Goal: Task Accomplishment & Management: Manage account settings

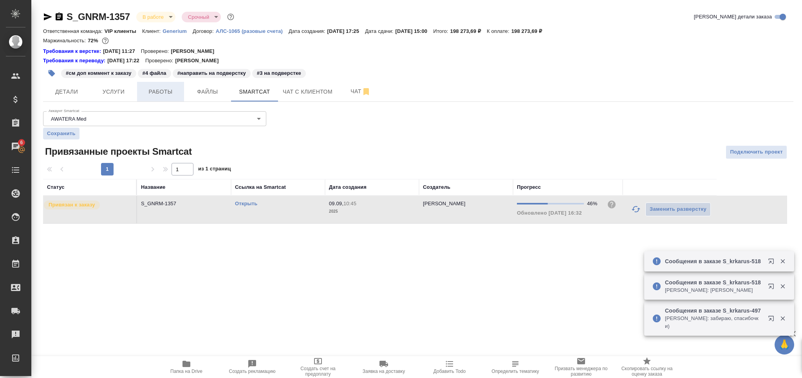
click at [175, 94] on span "Работы" at bounding box center [161, 92] width 38 height 10
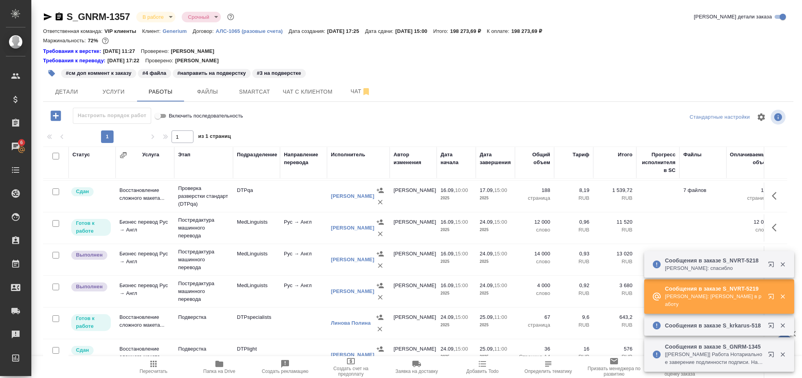
scroll to position [257, 0]
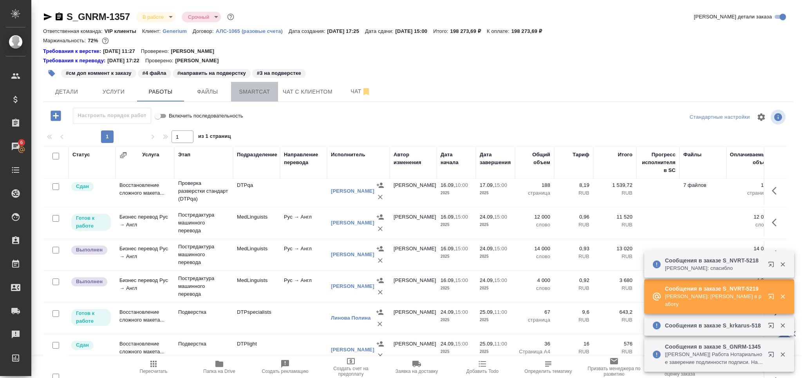
click at [261, 94] on span "Smartcat" at bounding box center [255, 92] width 38 height 10
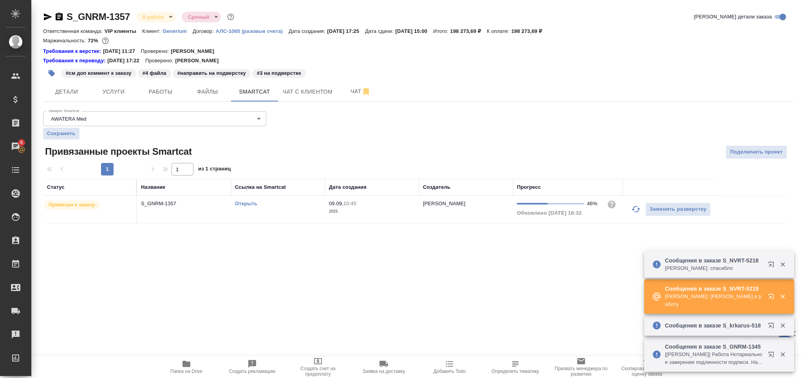
click at [635, 209] on icon "button" at bounding box center [635, 208] width 9 height 9
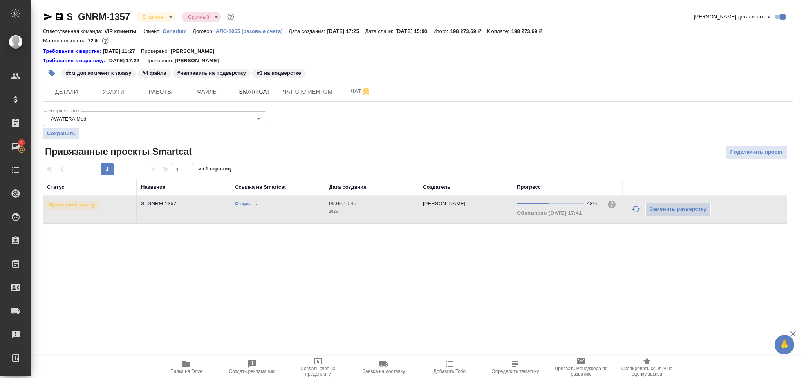
click at [254, 204] on link "Открыть" at bounding box center [246, 203] width 22 height 6
click at [162, 92] on span "Работы" at bounding box center [161, 92] width 38 height 10
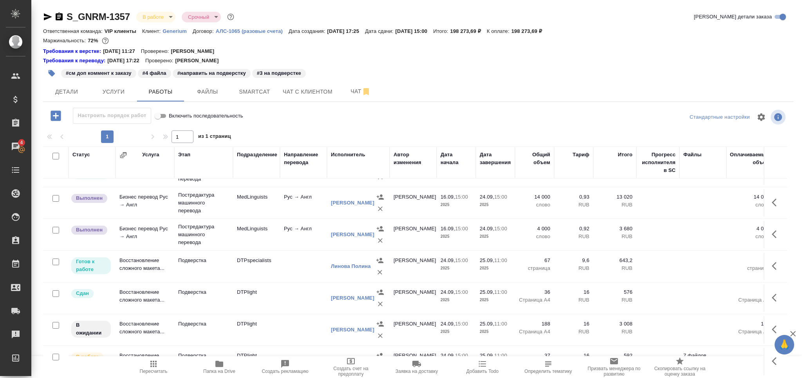
scroll to position [326, 0]
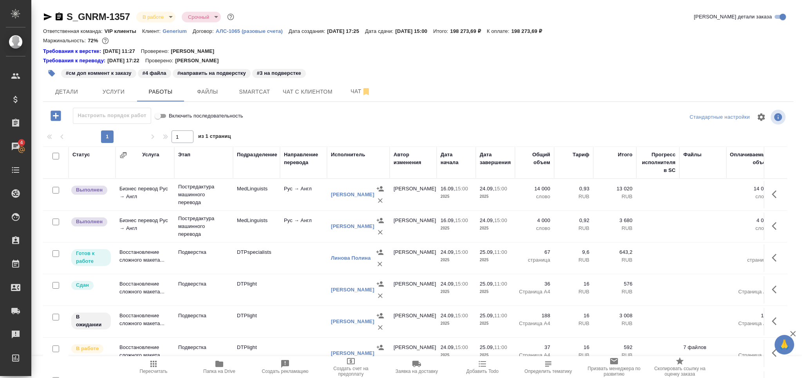
click at [232, 312] on td "Подверстка" at bounding box center [203, 321] width 59 height 27
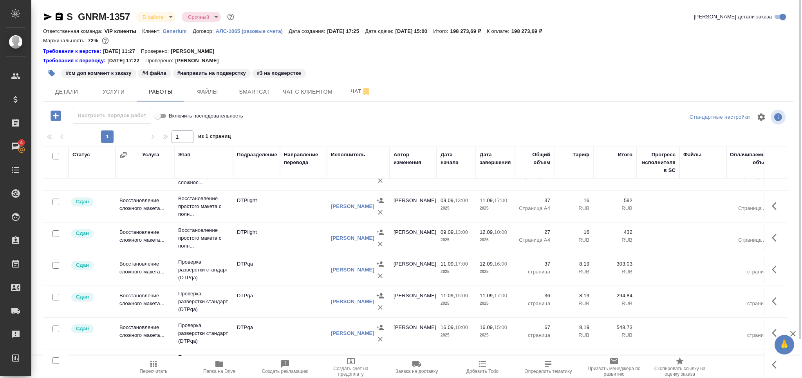
scroll to position [0, 0]
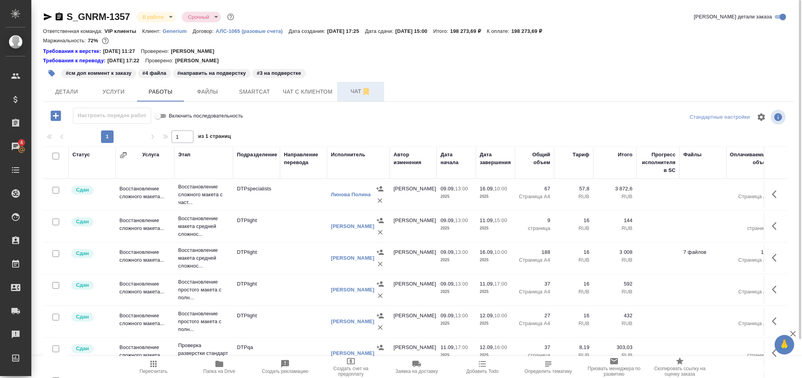
click at [343, 90] on span "Чат" at bounding box center [361, 92] width 38 height 10
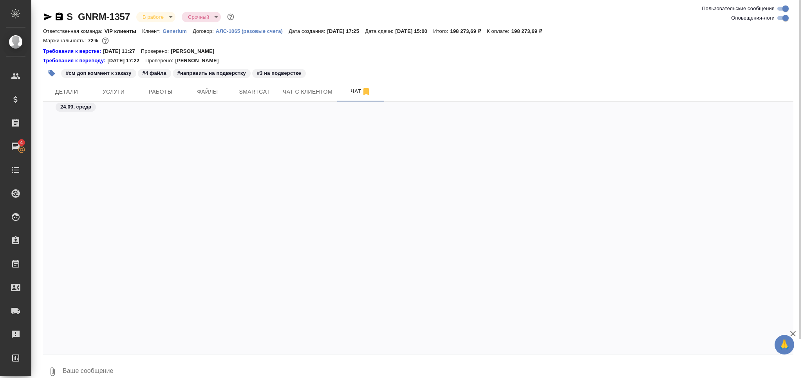
scroll to position [104877, 0]
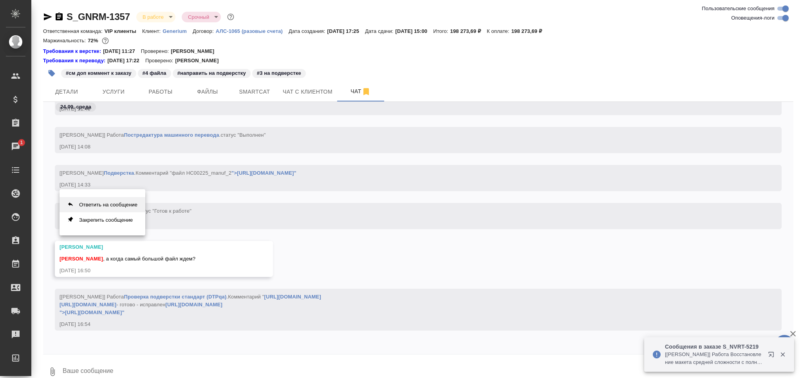
click at [121, 203] on button "Ответить на сообщение" at bounding box center [102, 204] width 86 height 15
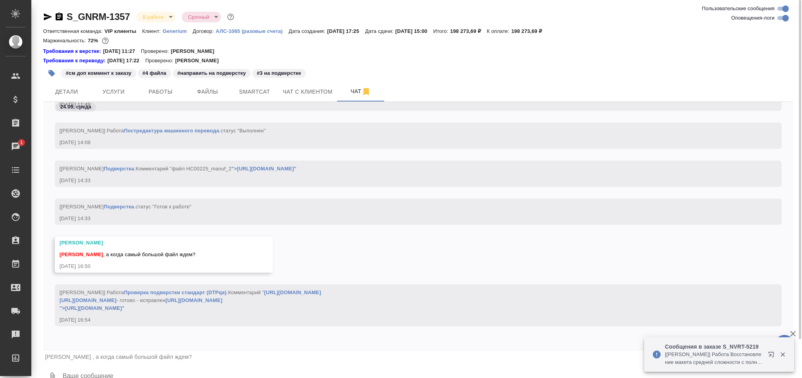
click at [91, 373] on textarea at bounding box center [427, 376] width 731 height 27
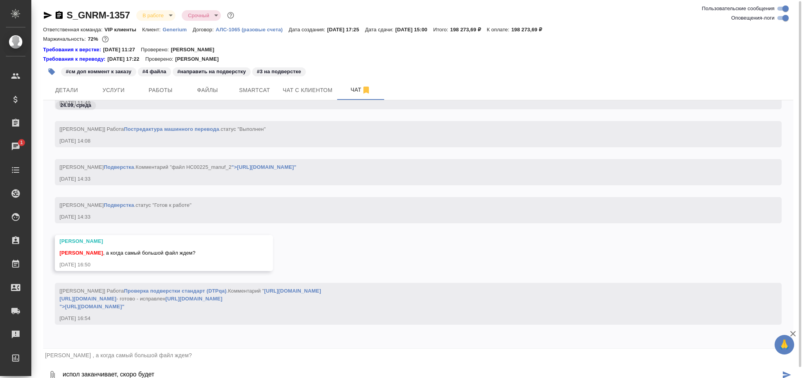
type textarea "испол заканчивает, скоро будет"
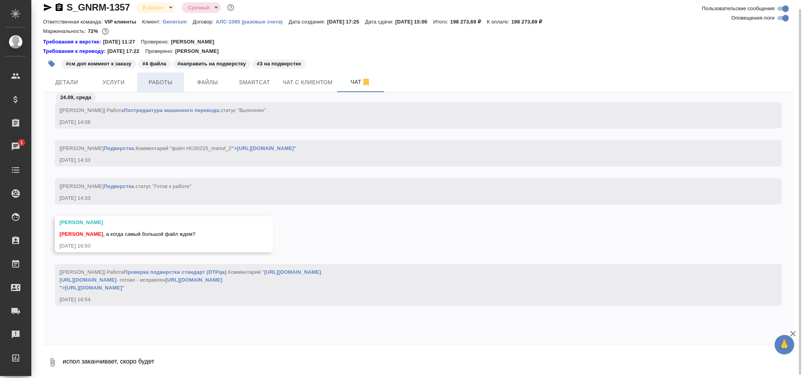
scroll to position [104931, 0]
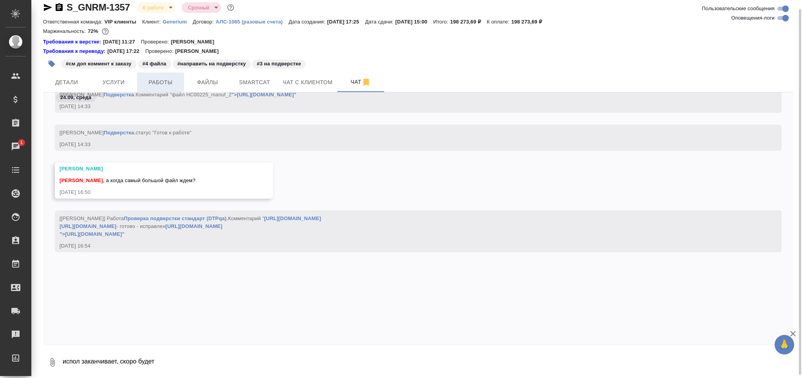
click at [168, 83] on span "Работы" at bounding box center [161, 83] width 38 height 10
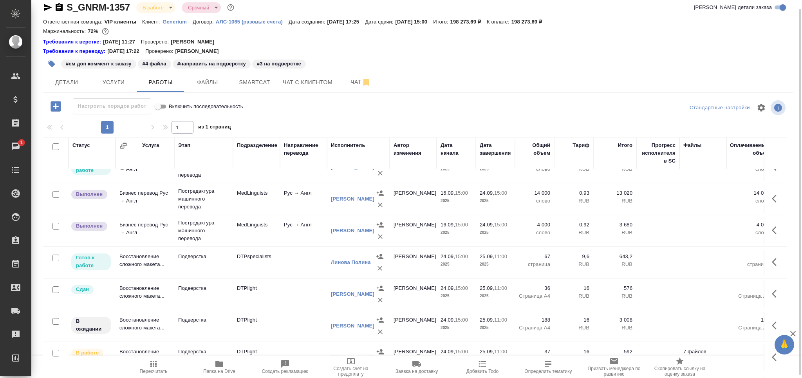
scroll to position [326, 0]
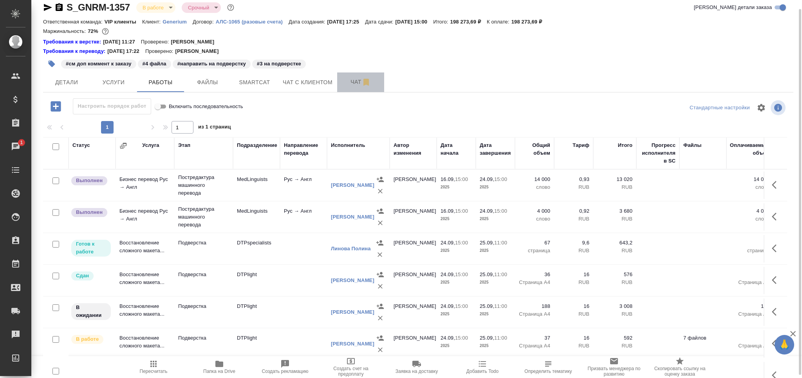
click at [348, 78] on span "Чат" at bounding box center [361, 82] width 38 height 10
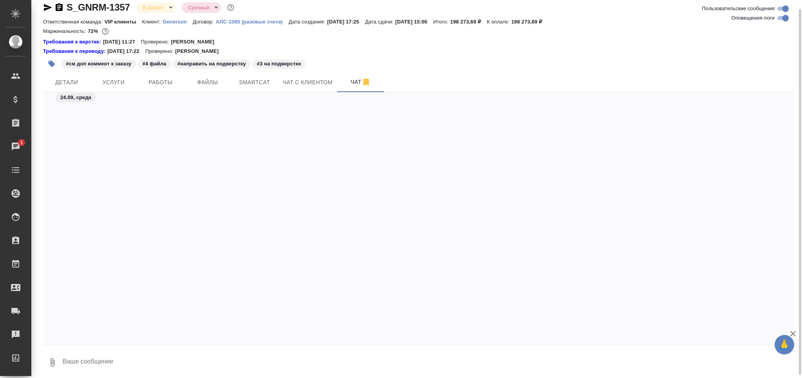
scroll to position [105385, 0]
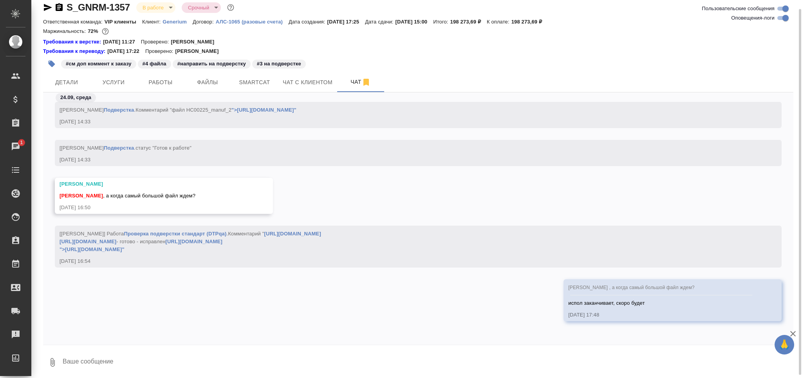
click at [117, 357] on textarea at bounding box center [427, 362] width 731 height 27
type textarea "могу по готовности перевода исполнителю подверстки в лс написать, ок?"
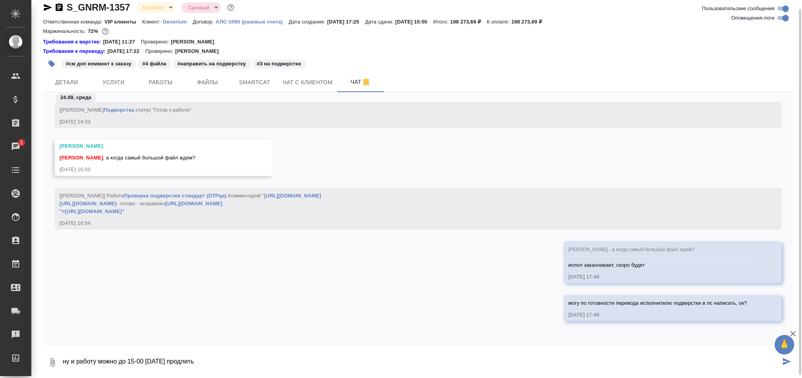
type textarea "ну и работу можно до 15-00 завтра продлить"
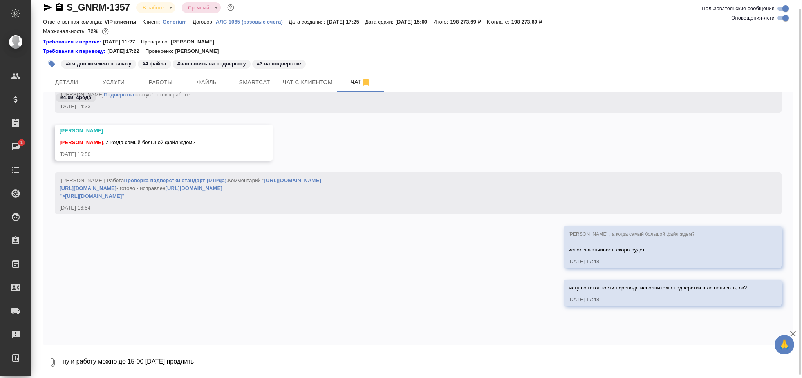
scroll to position [105461, 0]
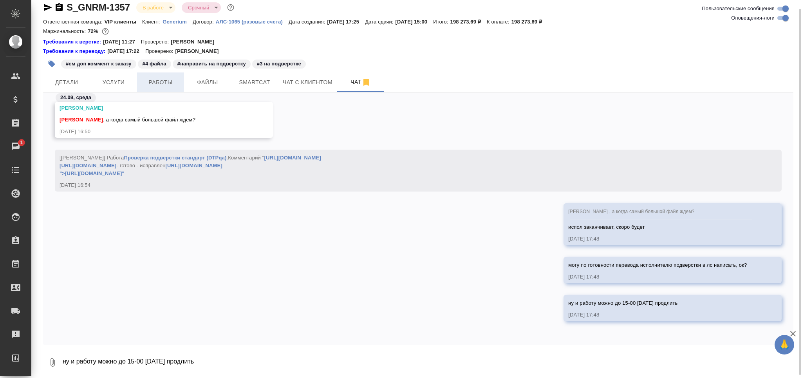
drag, startPoint x: 140, startPoint y: 88, endPoint x: 137, endPoint y: 83, distance: 6.0
click at [140, 89] on button "Работы" at bounding box center [160, 82] width 47 height 20
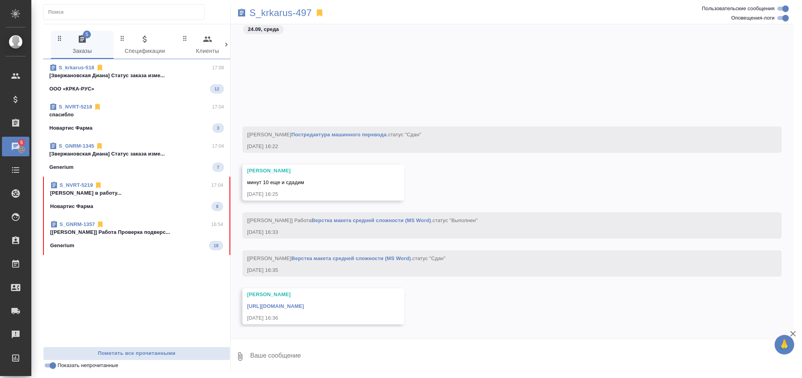
scroll to position [44998, 0]
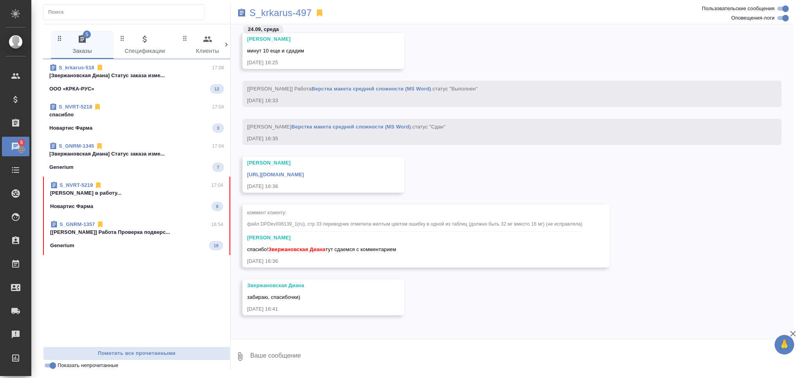
click at [130, 238] on span "S_GNRM-1357 16:54 [[PERSON_NAME]] Работа Проверка подверс... Generium 18" at bounding box center [136, 235] width 173 height 30
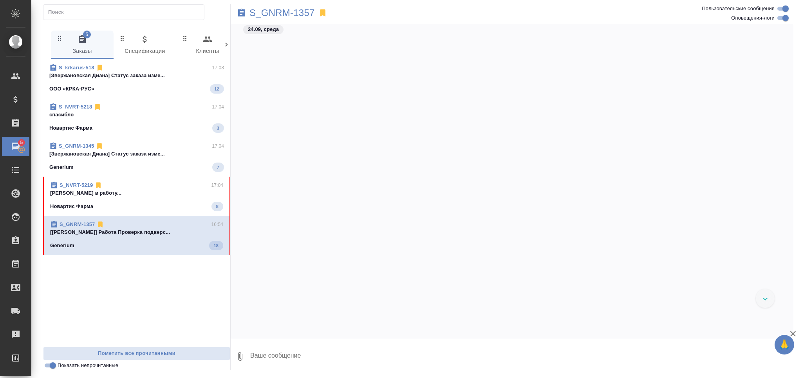
scroll to position [176936, 0]
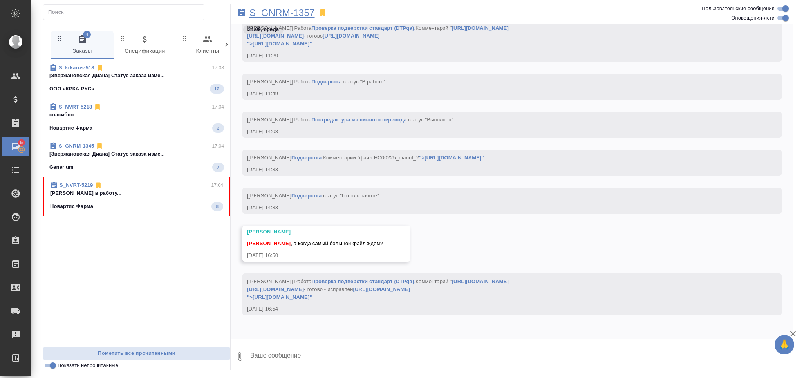
click at [296, 15] on p "S_GNRM-1357" at bounding box center [281, 13] width 65 height 8
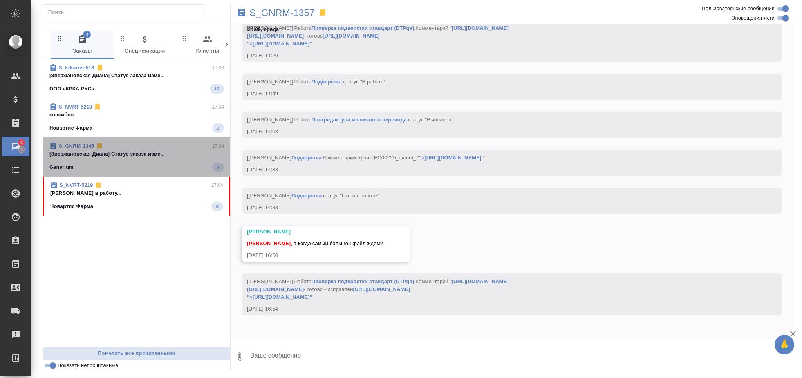
click at [131, 160] on span "S_GNRM-1345 17:04 [[PERSON_NAME]] Статус заказа изме... Generium 7" at bounding box center [136, 157] width 175 height 30
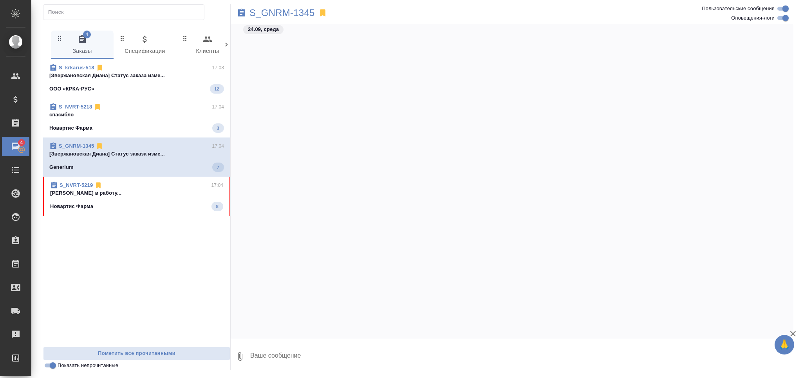
scroll to position [30167, 0]
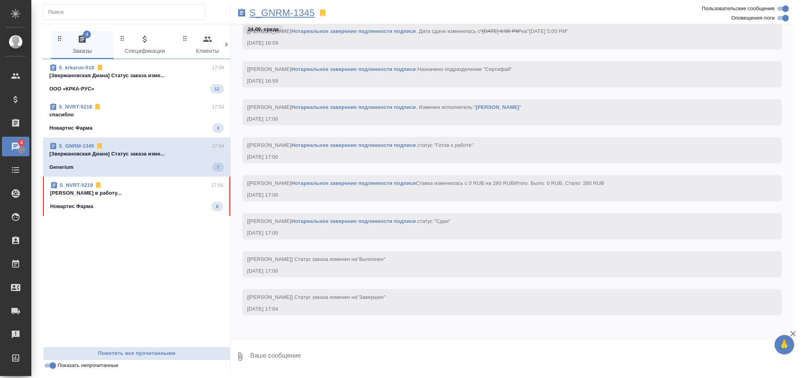
click at [296, 15] on p "S_GNRM-1345" at bounding box center [281, 13] width 65 height 8
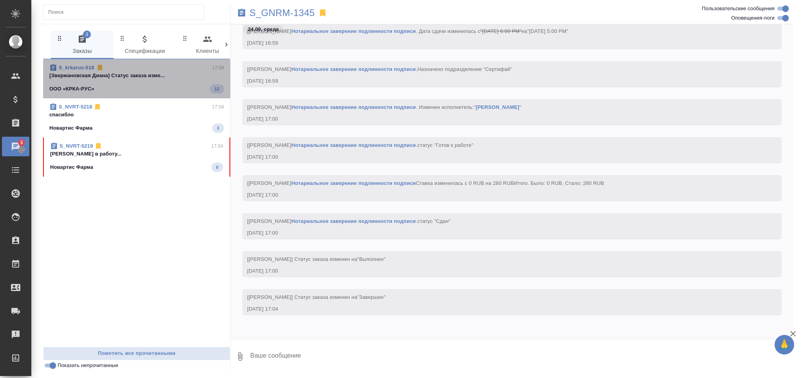
click at [152, 78] on p "[Звержановская Диана] Статус заказа изме..." at bounding box center [136, 76] width 175 height 8
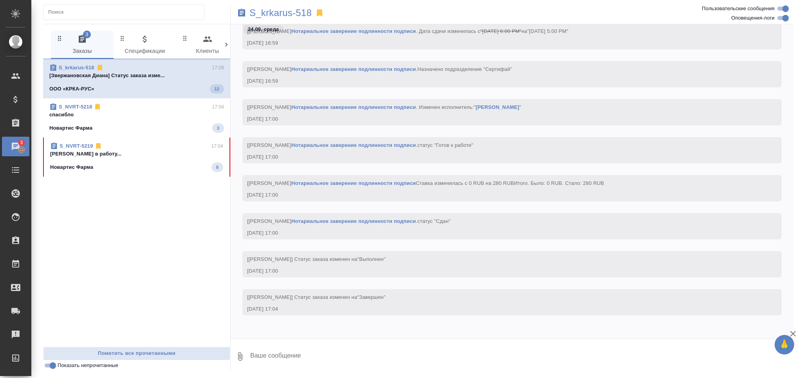
scroll to position [671, 0]
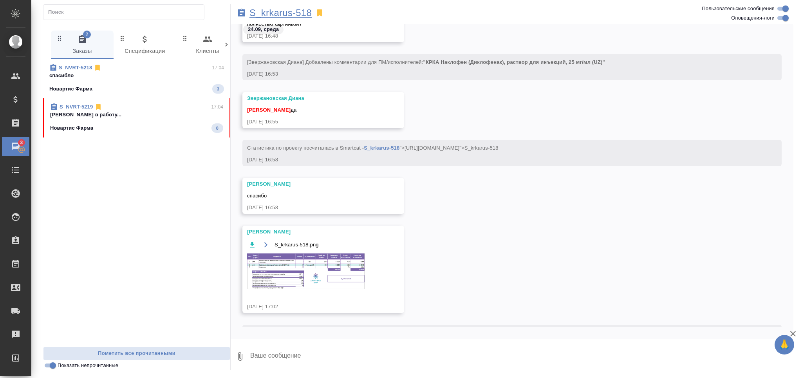
click at [286, 11] on p "S_krkarus-518" at bounding box center [280, 13] width 62 height 8
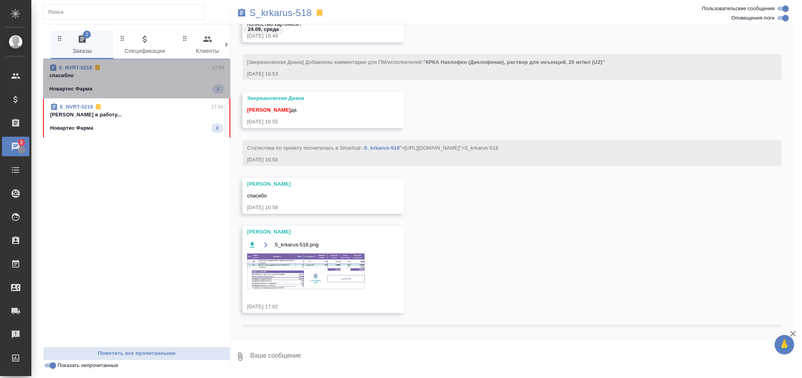
click at [112, 75] on p "спасибло" at bounding box center [136, 76] width 175 height 8
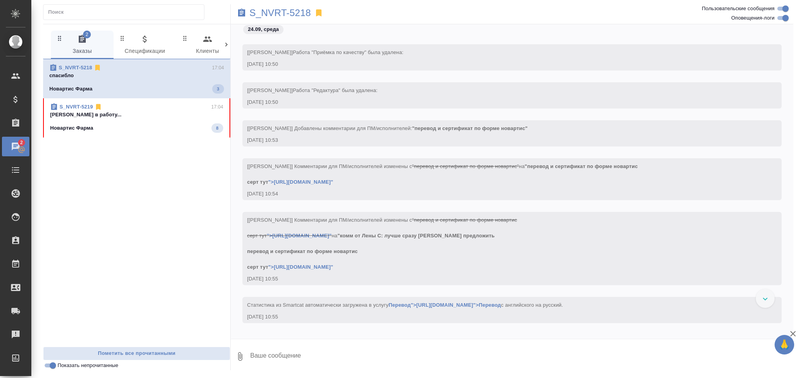
scroll to position [30067, 0]
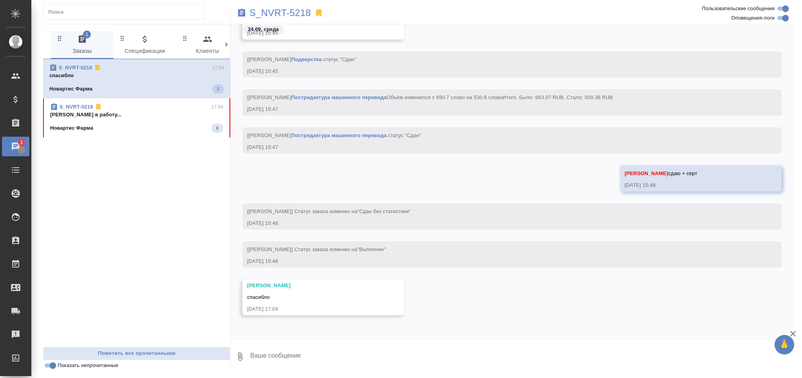
click at [118, 110] on div "S_NVRT-5219 17:04" at bounding box center [136, 107] width 173 height 8
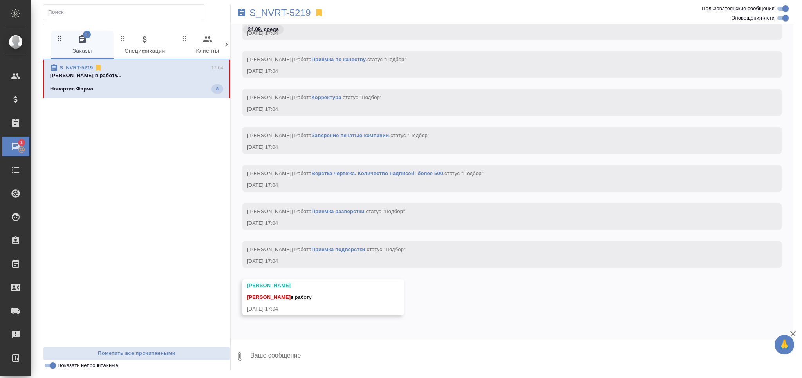
scroll to position [961, 0]
click at [295, 11] on p "S_NVRT-5219" at bounding box center [279, 13] width 61 height 8
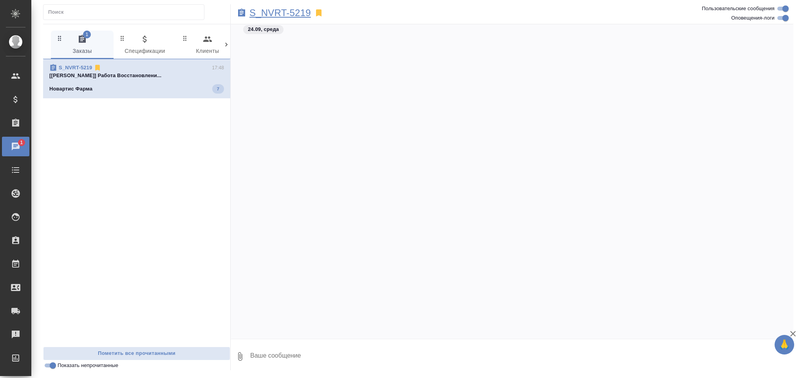
scroll to position [3155, 0]
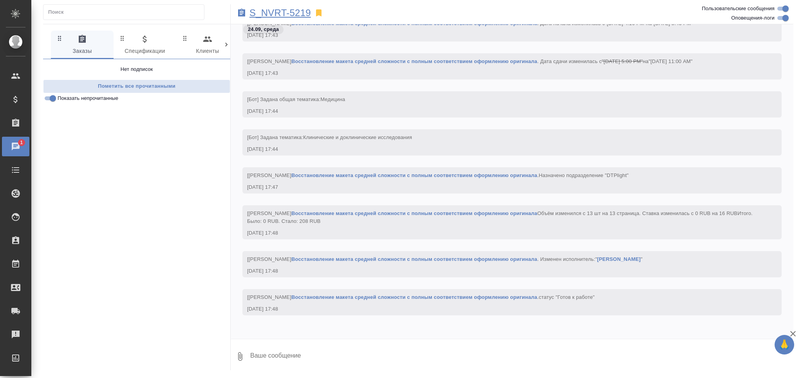
click at [290, 13] on p "S_NVRT-5219" at bounding box center [279, 13] width 61 height 8
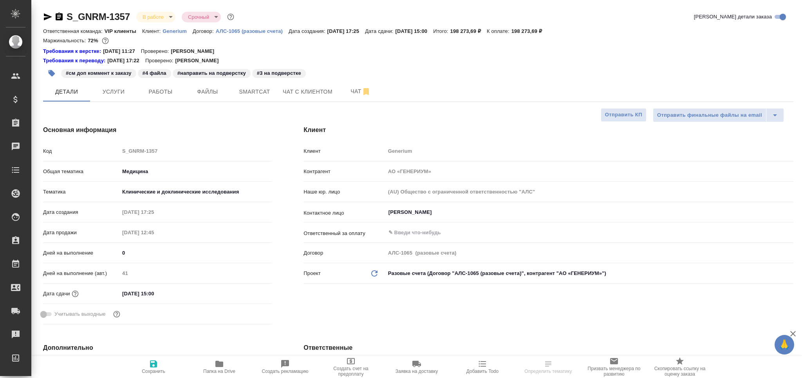
select select "RU"
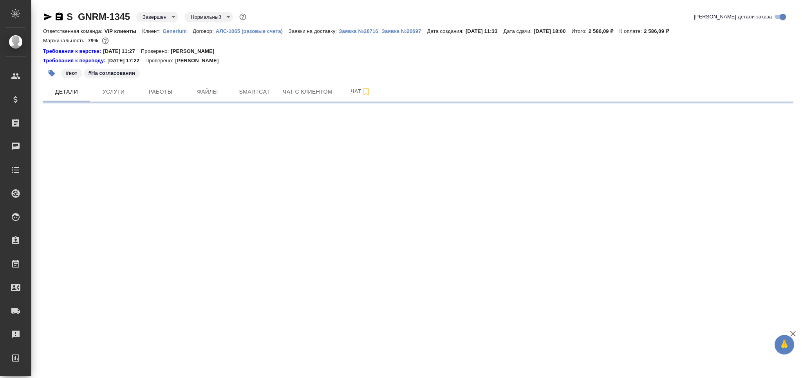
select select "RU"
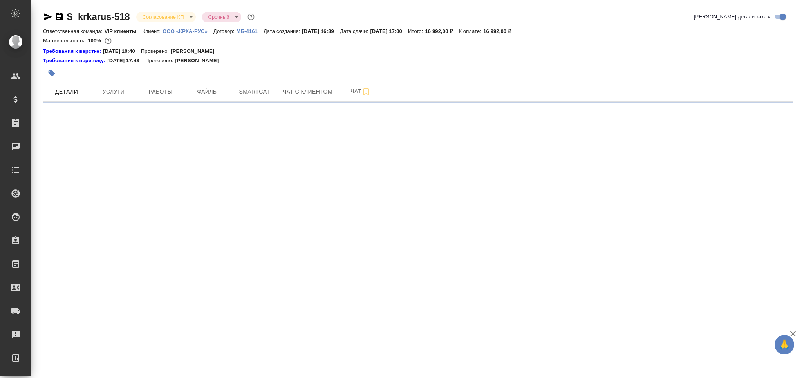
select select "RU"
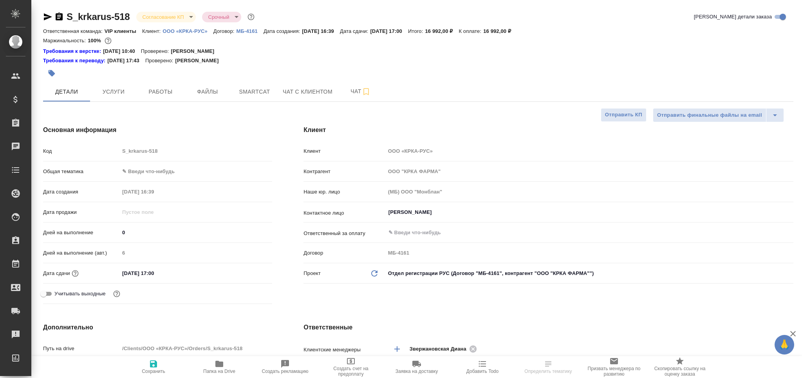
type textarea "x"
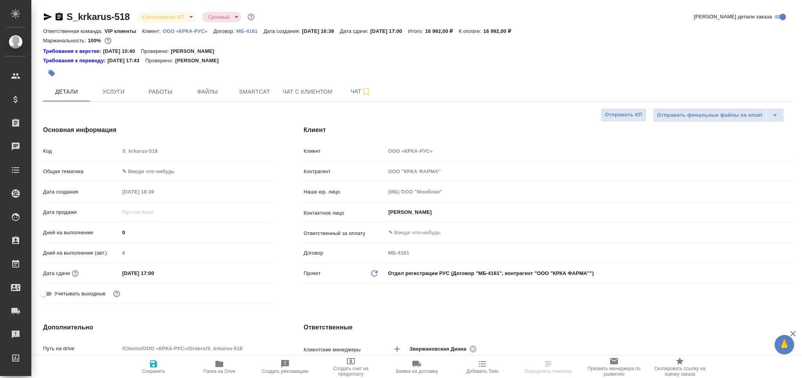
type textarea "x"
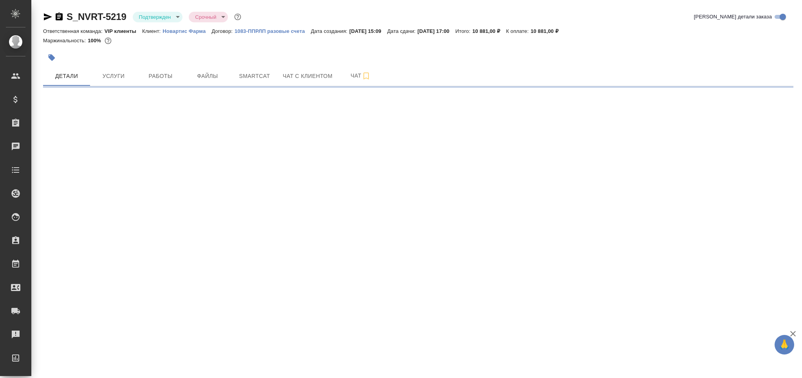
select select "RU"
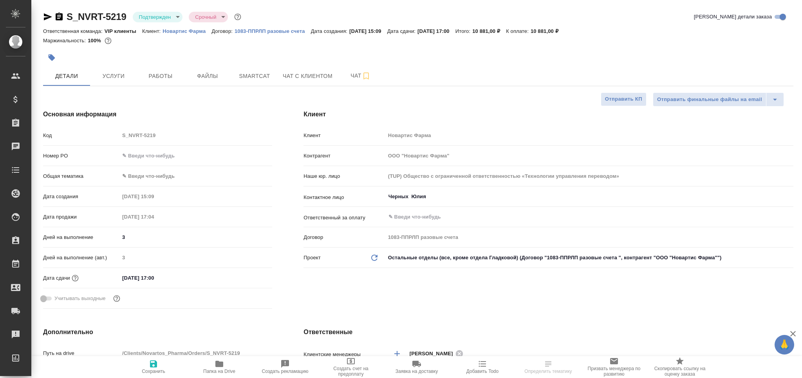
type textarea "x"
click at [155, 16] on body "🙏 .cls-1 fill:#fff; AWATERA Grabko Mariya Клиенты Спецификации Заказы Чаты Todo…" at bounding box center [401, 189] width 802 height 378
type textarea "x"
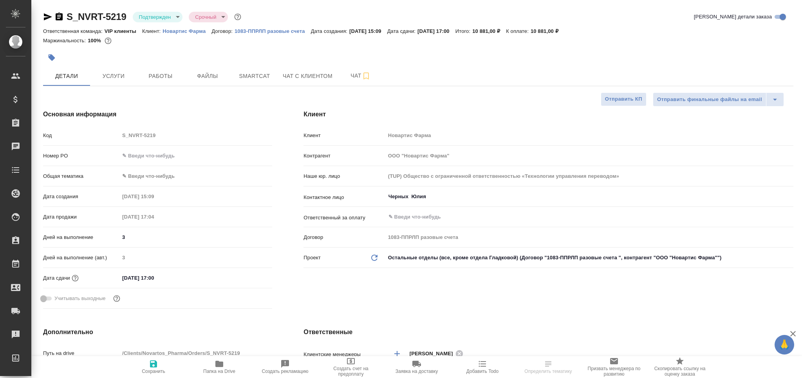
type textarea "x"
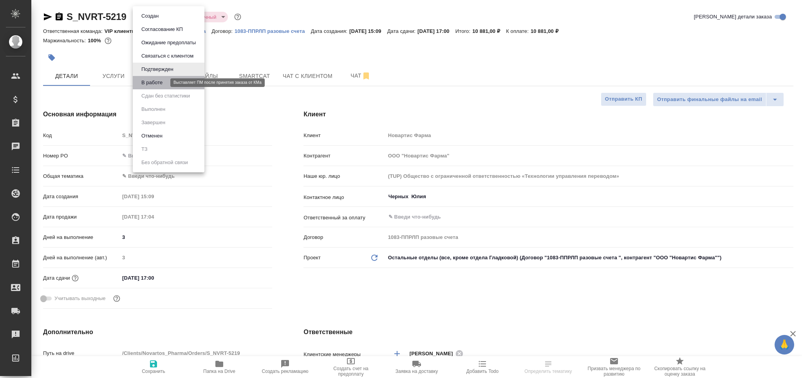
click at [157, 81] on button "В работе" at bounding box center [152, 82] width 26 height 9
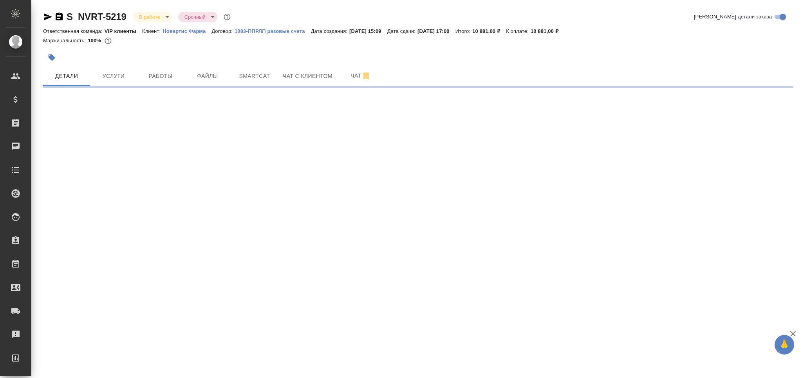
select select "RU"
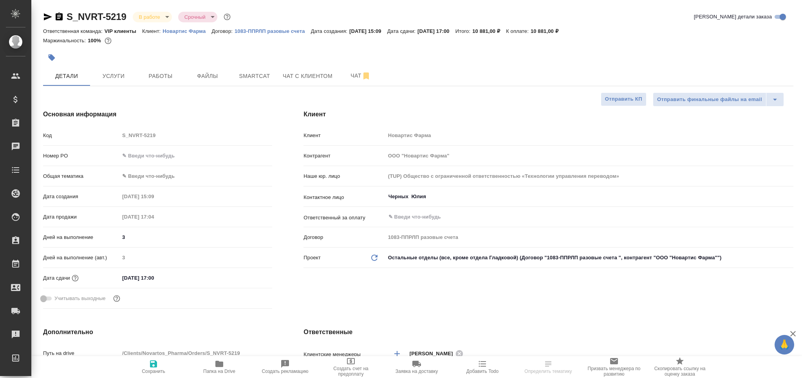
type textarea "x"
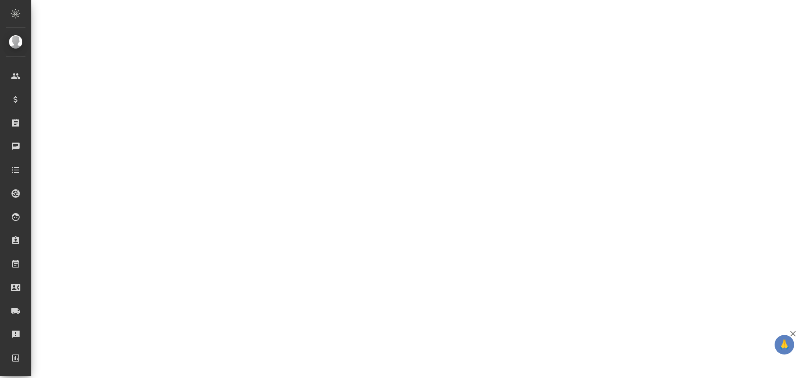
select select "RU"
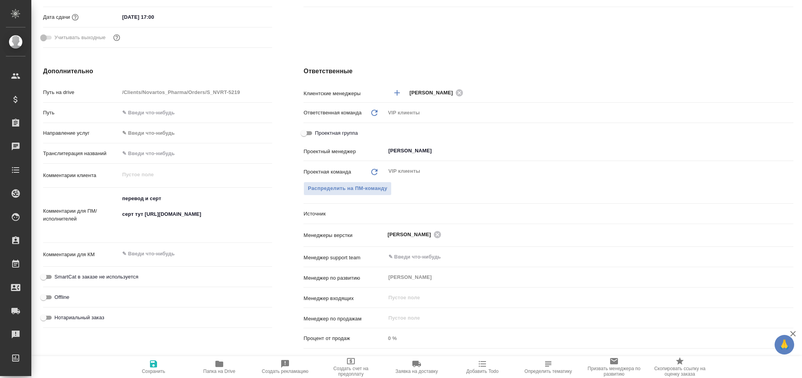
type textarea "x"
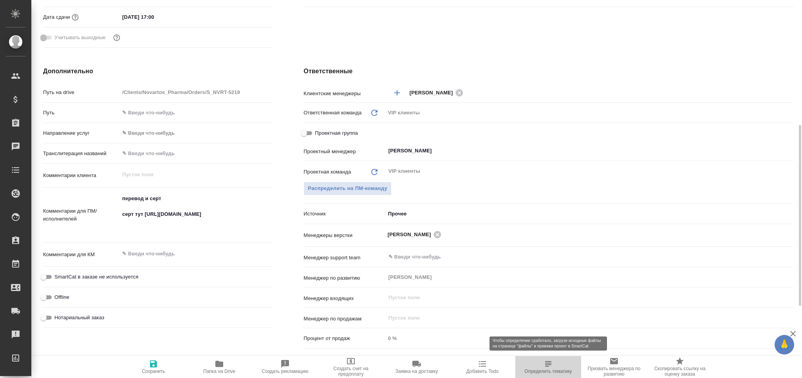
click at [548, 366] on icon "button" at bounding box center [548, 363] width 6 height 5
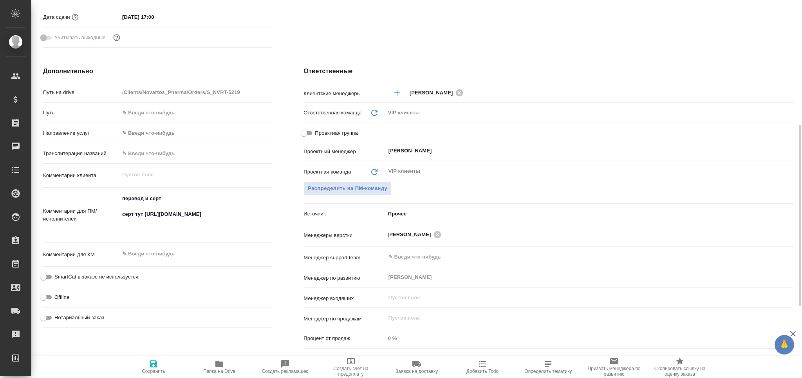
type textarea "x"
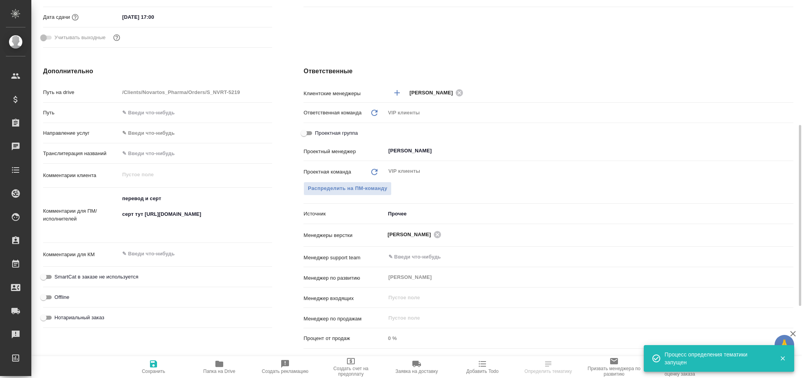
type textarea "x"
drag, startPoint x: 145, startPoint y: 212, endPoint x: 259, endPoint y: 236, distance: 116.8
click at [259, 236] on textarea "перевод и серт серт тут https://drive.awatera.com/apps/files/files?dir=/Shares/…" at bounding box center [196, 214] width 152 height 45
type textarea "x"
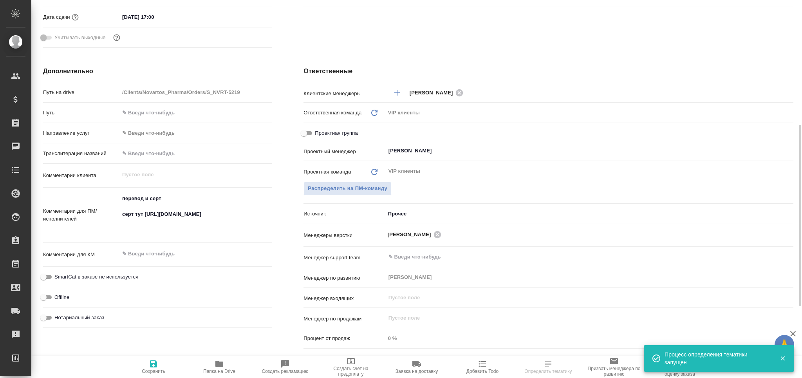
type textarea "x"
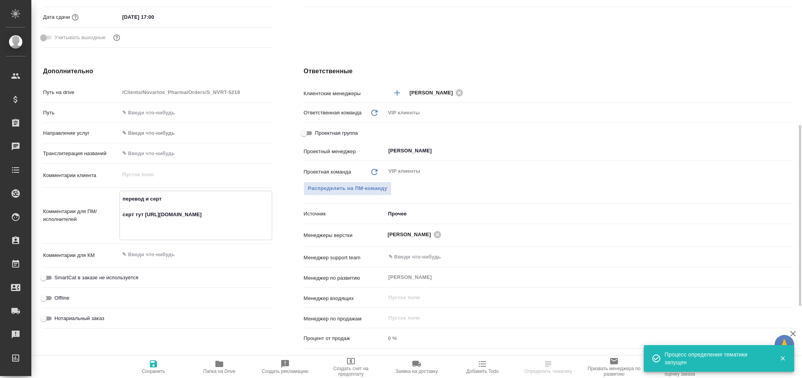
type textarea "x"
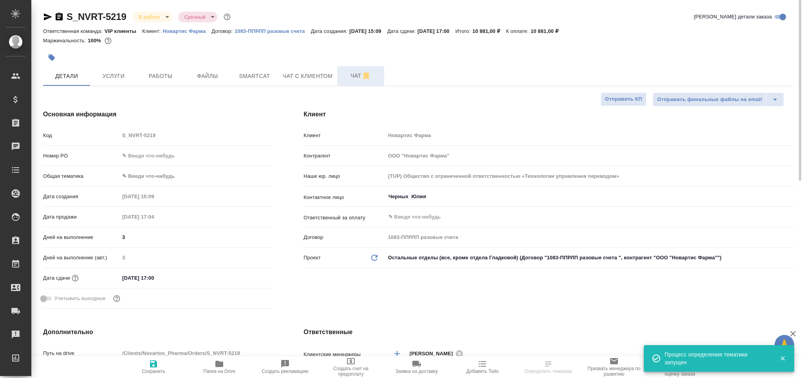
type textarea "x"
click at [349, 79] on span "Чат" at bounding box center [361, 76] width 38 height 10
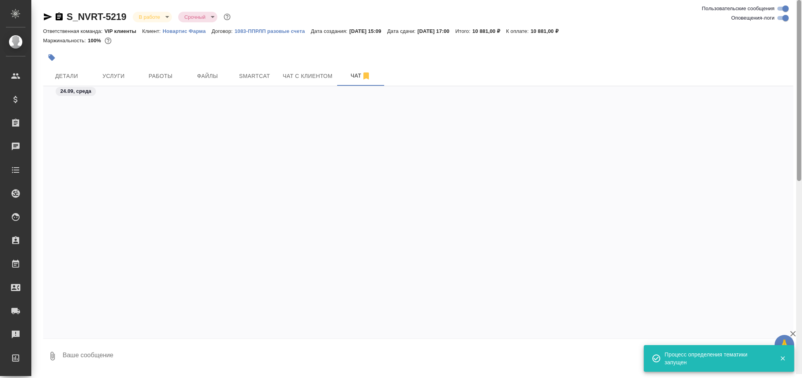
scroll to position [6039, 0]
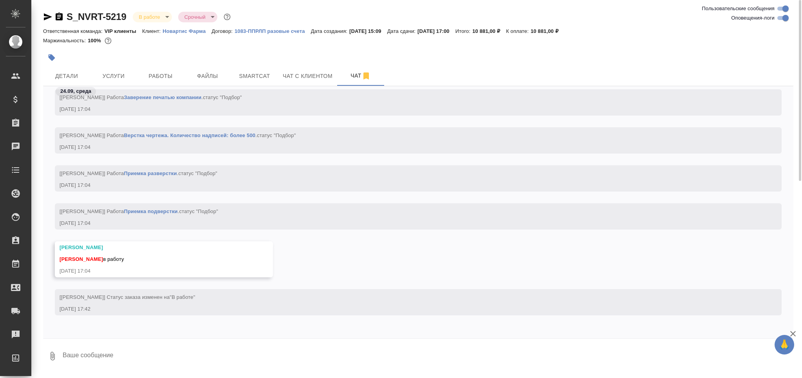
click at [778, 18] on input "Оповещения-логи" at bounding box center [785, 17] width 28 height 9
checkbox input "false"
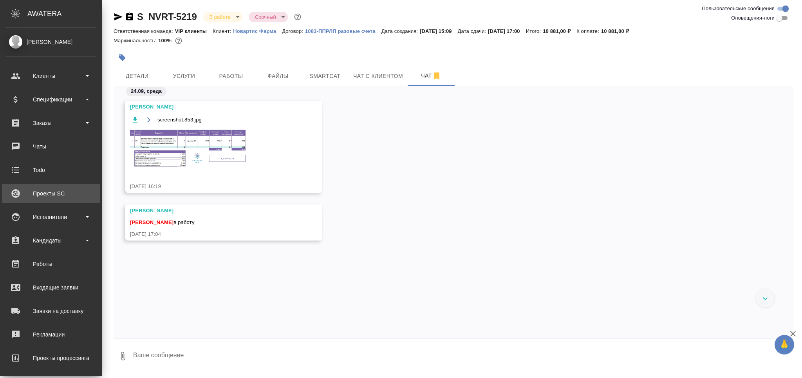
scroll to position [0, 0]
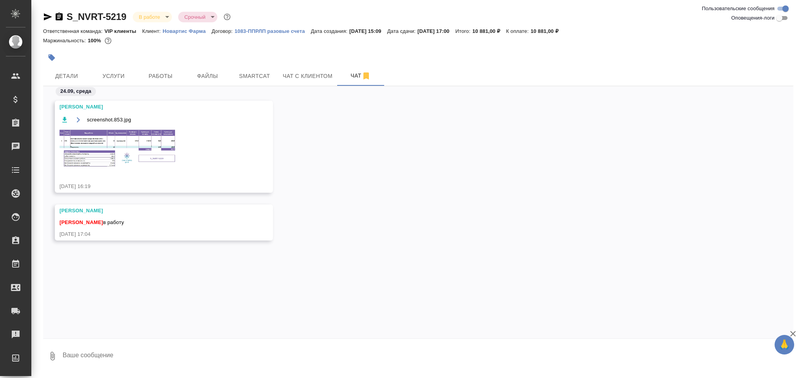
click at [123, 159] on img at bounding box center [117, 148] width 117 height 40
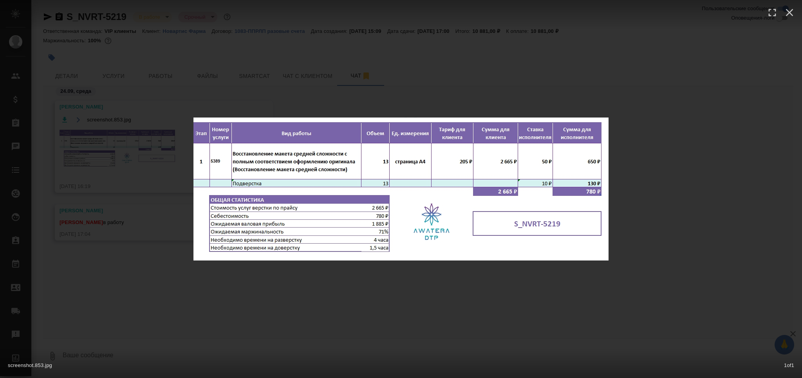
click at [121, 161] on div "screenshot.853.jpg 1 of 1" at bounding box center [401, 189] width 802 height 378
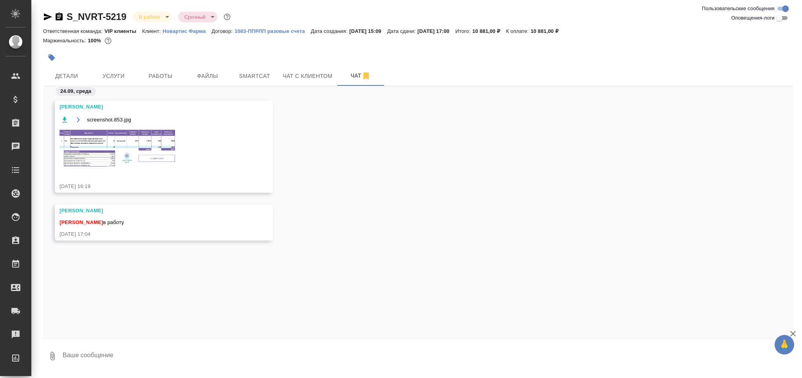
click at [144, 76] on span "Работы" at bounding box center [161, 76] width 38 height 10
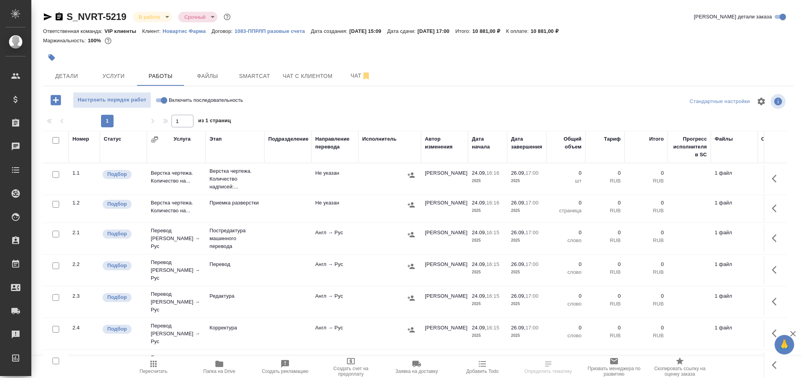
click at [217, 173] on p "Верстка чертежа. Количество надписей:..." at bounding box center [234, 178] width 51 height 23
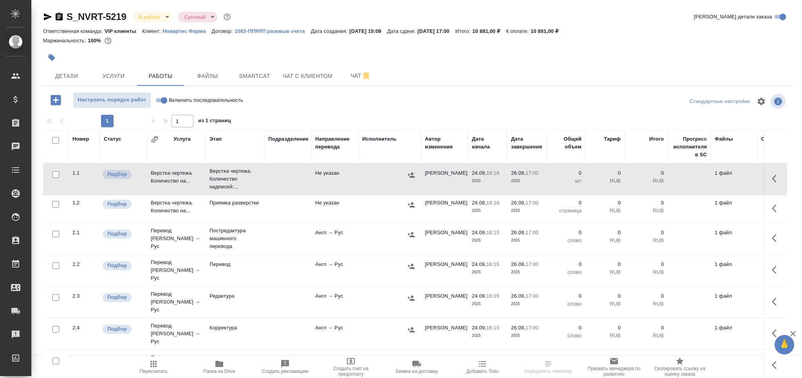
click at [55, 61] on icon "button" at bounding box center [52, 58] width 8 height 8
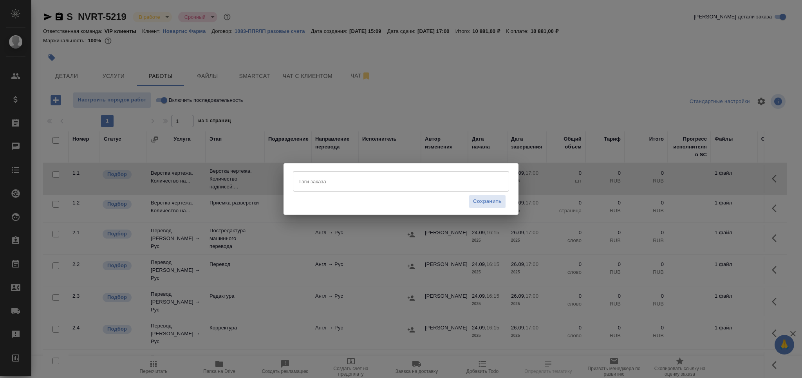
click at [360, 186] on input "Тэги заказа" at bounding box center [393, 181] width 194 height 13
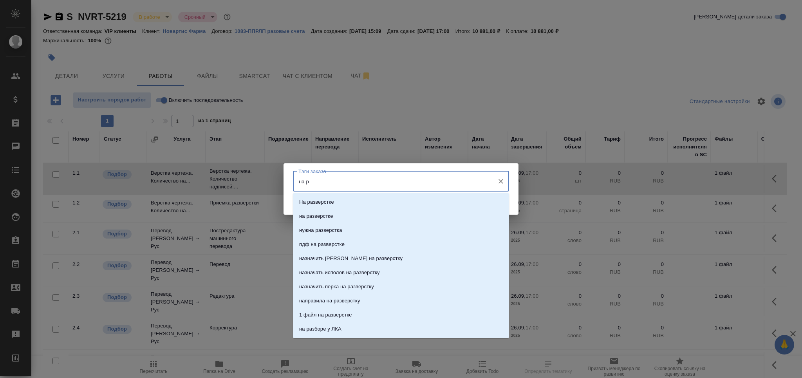
type input "на ра"
click at [349, 204] on li "На разверстке" at bounding box center [401, 202] width 216 height 14
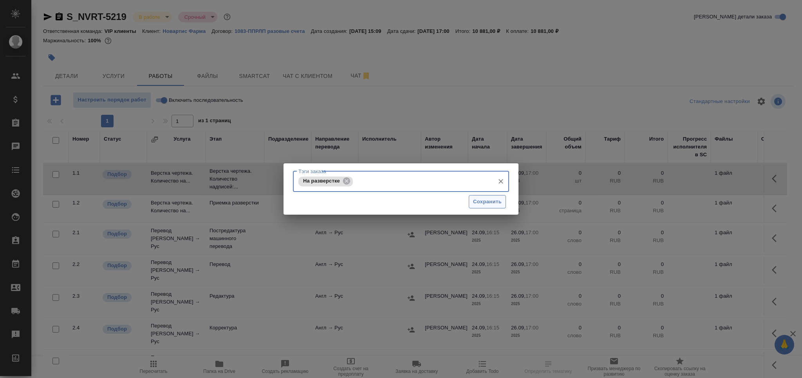
click at [480, 203] on span "Сохранить" at bounding box center [487, 201] width 29 height 9
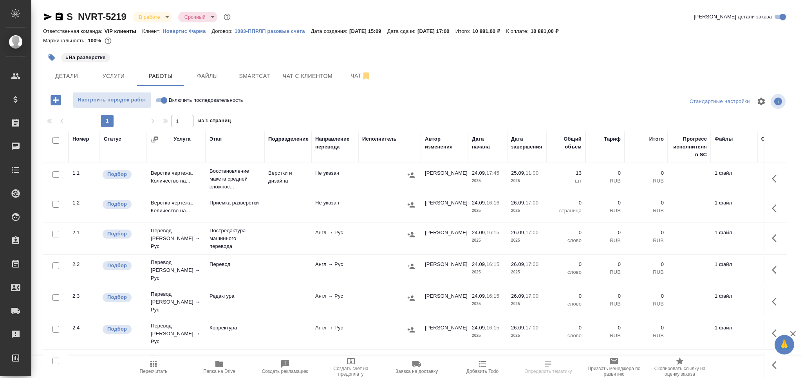
click at [48, 57] on icon "button" at bounding box center [52, 58] width 8 height 8
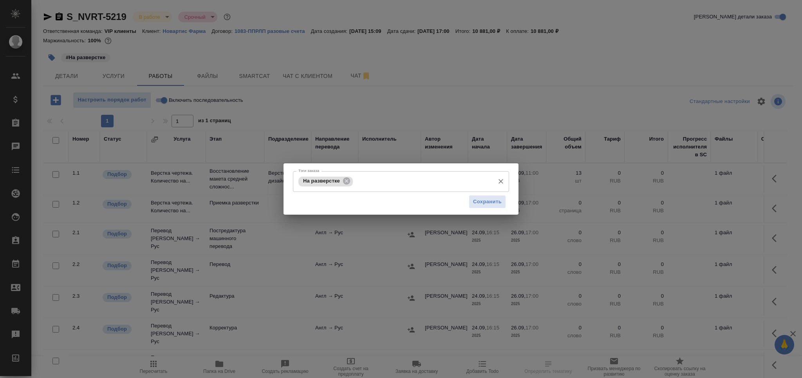
click at [380, 182] on input "Тэги заказа" at bounding box center [423, 181] width 136 height 13
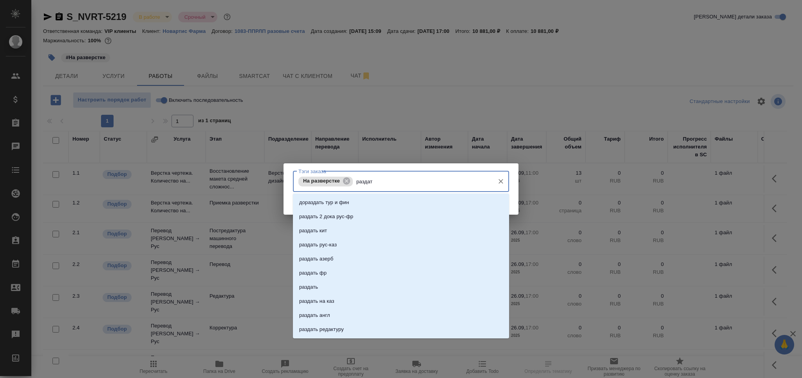
type input "раздать"
click at [337, 288] on li "раздать" at bounding box center [401, 287] width 216 height 14
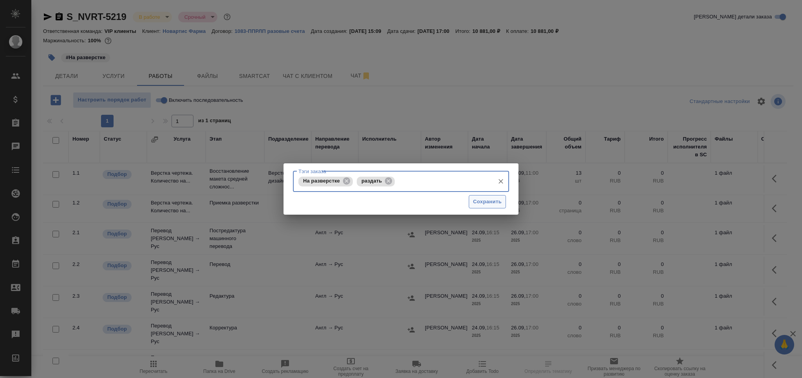
click at [479, 204] on span "Сохранить" at bounding box center [487, 201] width 29 height 9
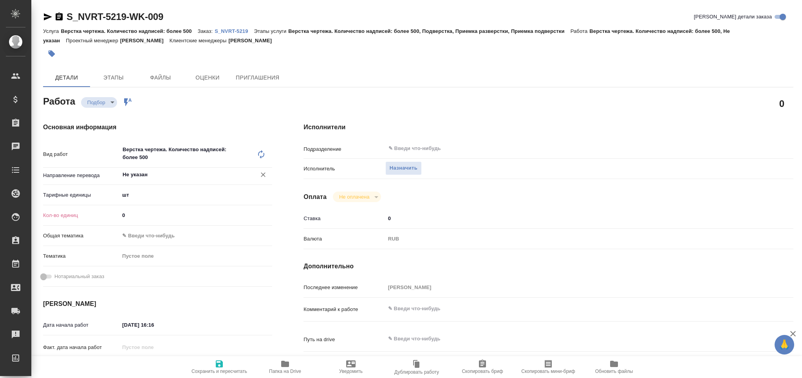
type textarea "x"
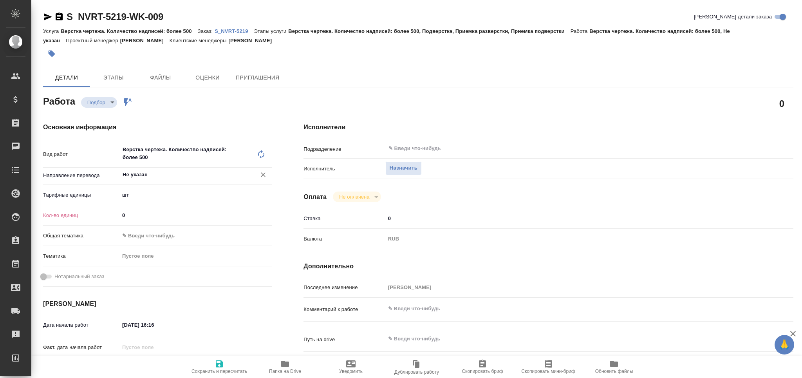
type textarea "x"
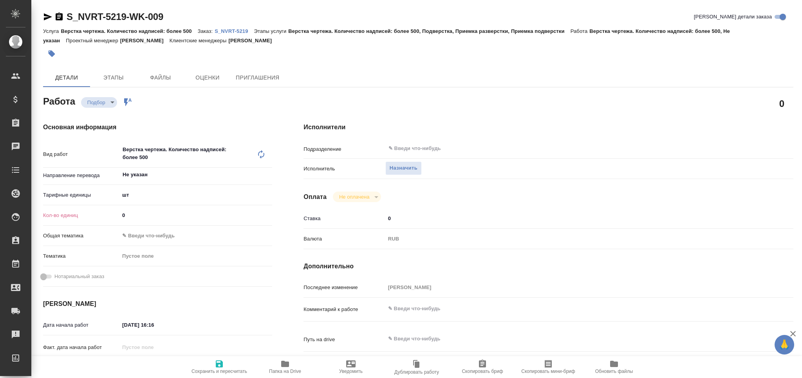
type textarea "x"
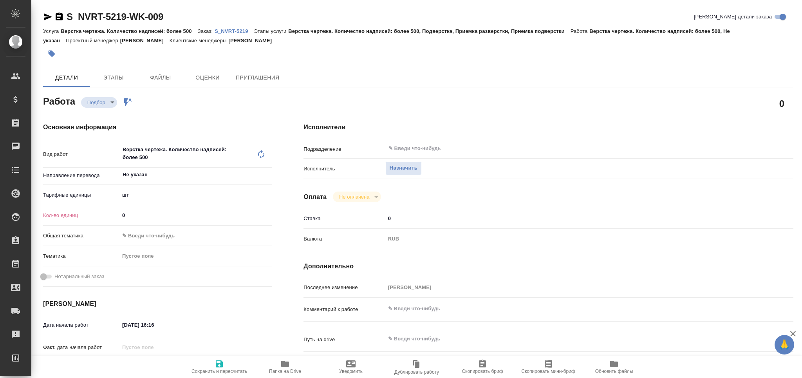
click at [260, 151] on icon at bounding box center [260, 154] width 9 height 9
type textarea "x"
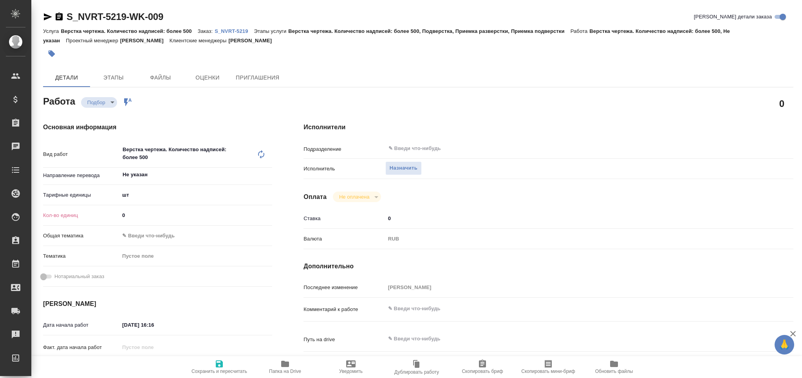
type textarea "x"
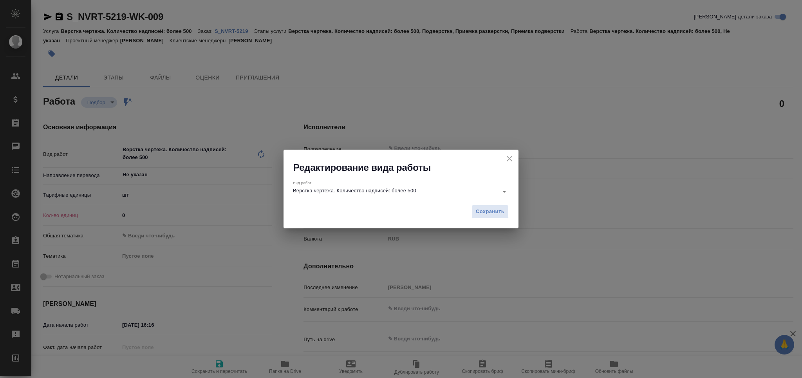
click at [337, 189] on input "Верстка чертежа. Количество надписей: более 500" at bounding box center [393, 190] width 201 height 9
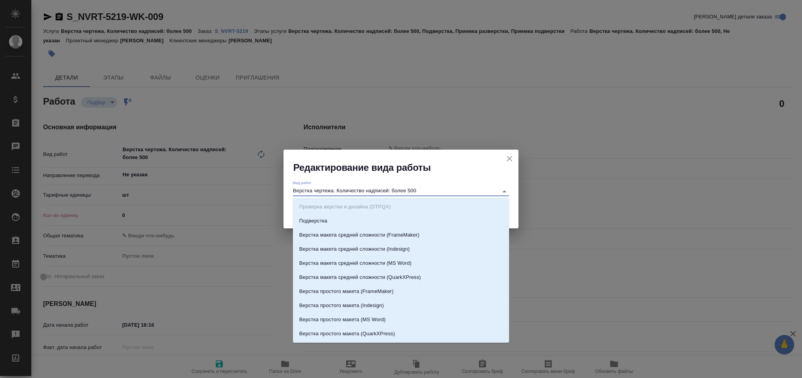
type textarea "x"
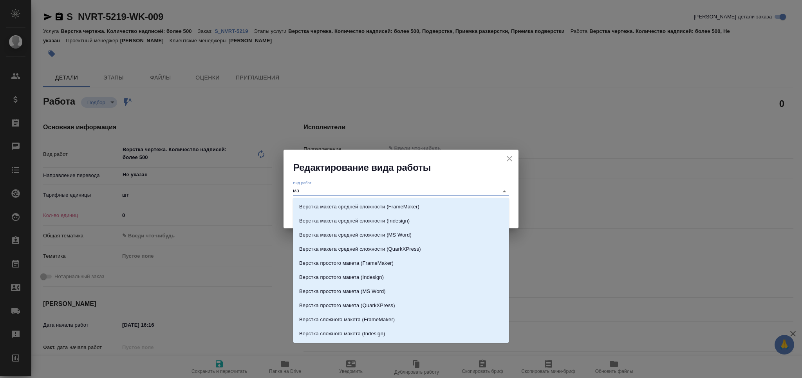
type input "мае"
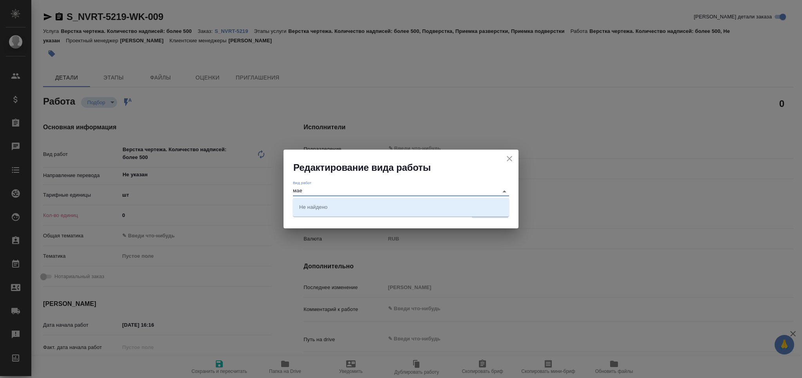
type textarea "x"
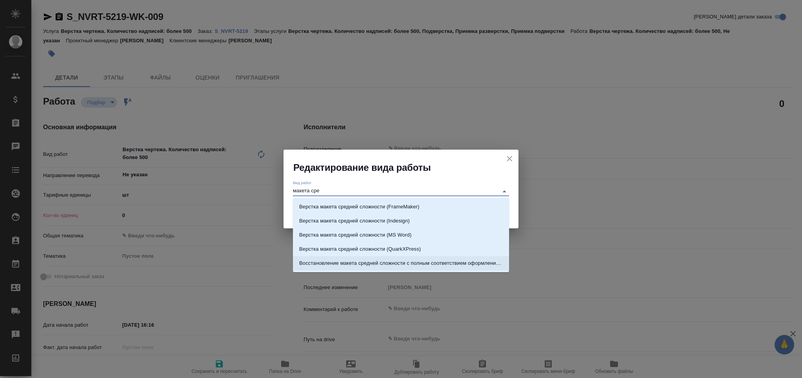
click at [367, 260] on p "Восстановление макета средней сложности с полным соответствием оформлению ориги…" at bounding box center [401, 263] width 204 height 8
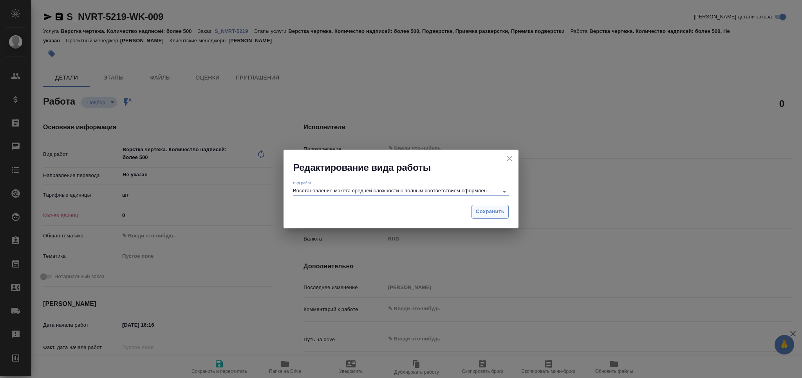
type input "Восстановление макета средней сложности с полным соответствием оформлению ориги…"
click at [487, 212] on span "Сохранить" at bounding box center [490, 211] width 29 height 9
type textarea "x"
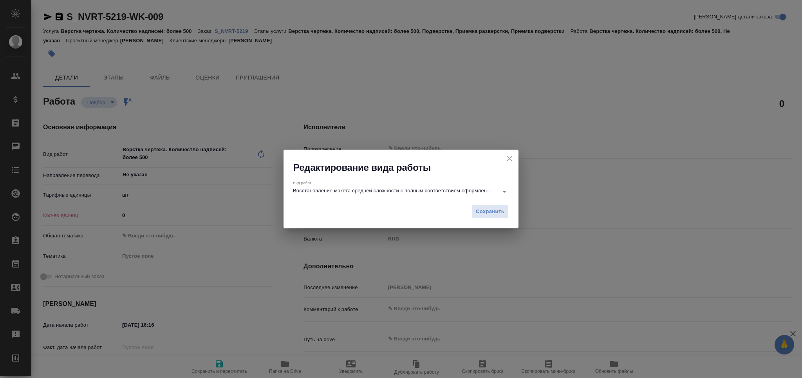
type textarea "x"
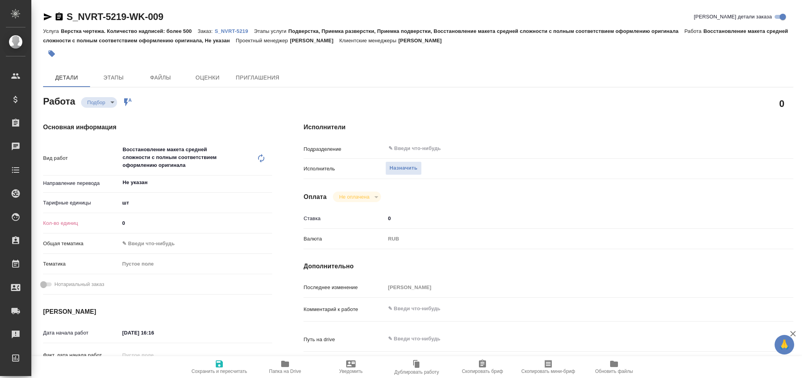
type textarea "x"
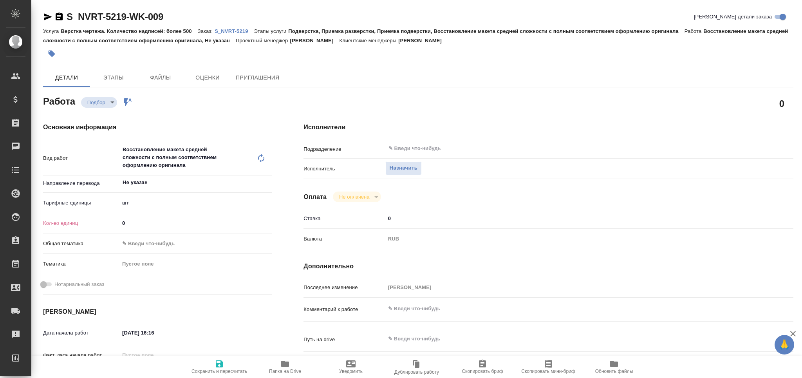
type textarea "x"
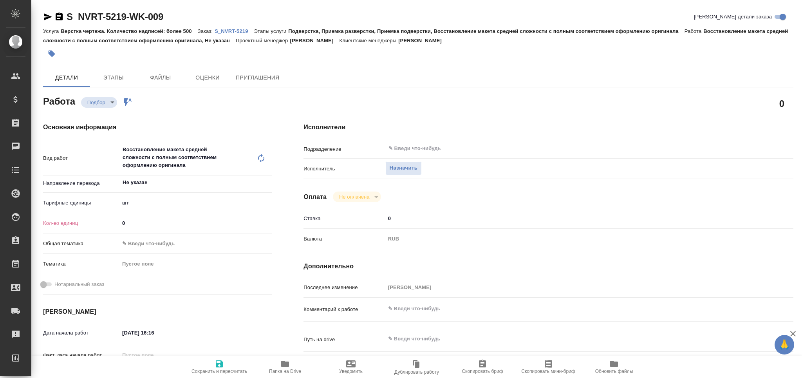
type textarea "x"
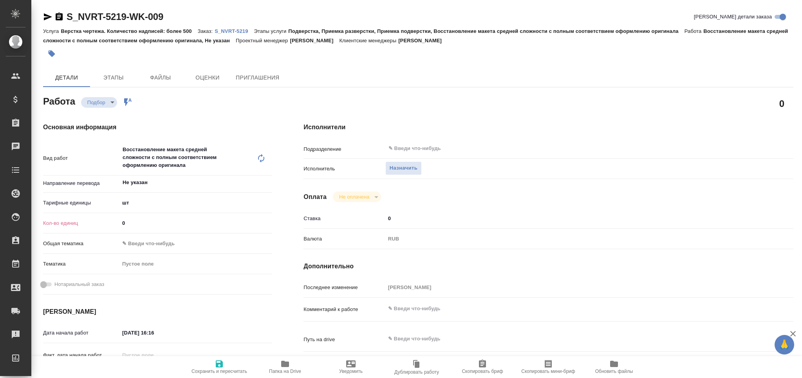
type textarea "x"
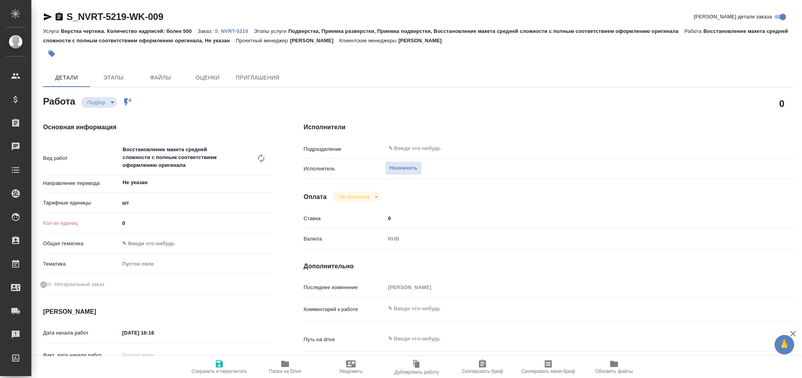
drag, startPoint x: 133, startPoint y: 224, endPoint x: 98, endPoint y: 225, distance: 35.3
click at [98, 225] on div "Кол-во единиц 0" at bounding box center [157, 223] width 229 height 14
type input "1"
type textarea "x"
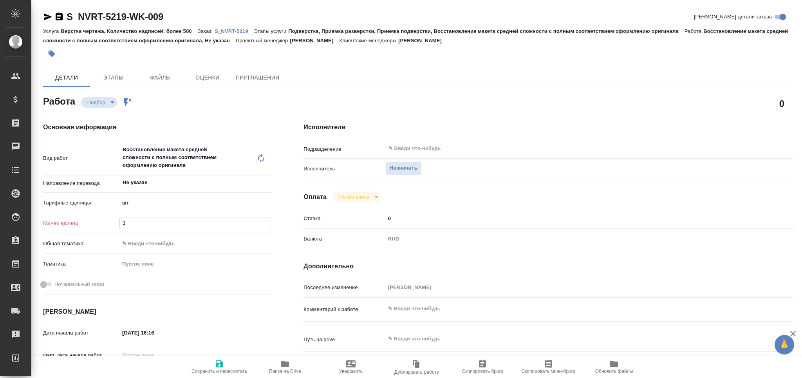
type textarea "x"
type input "13"
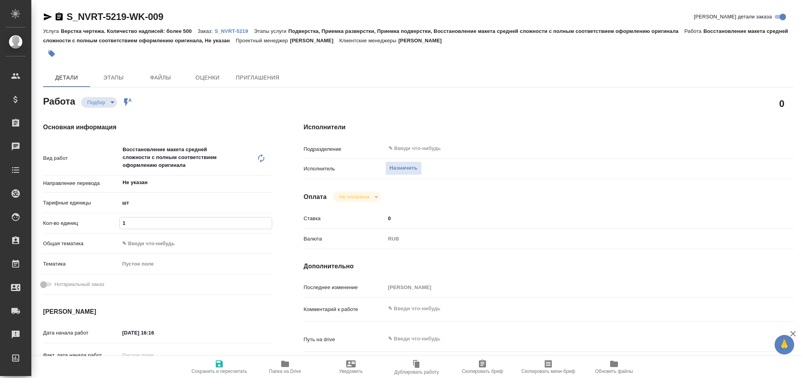
type textarea "x"
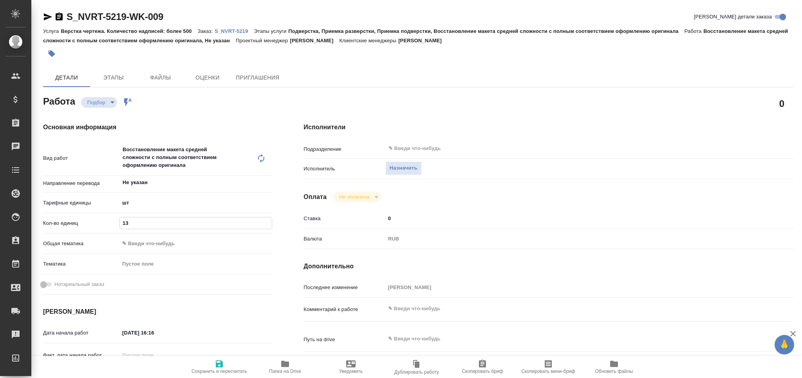
type textarea "x"
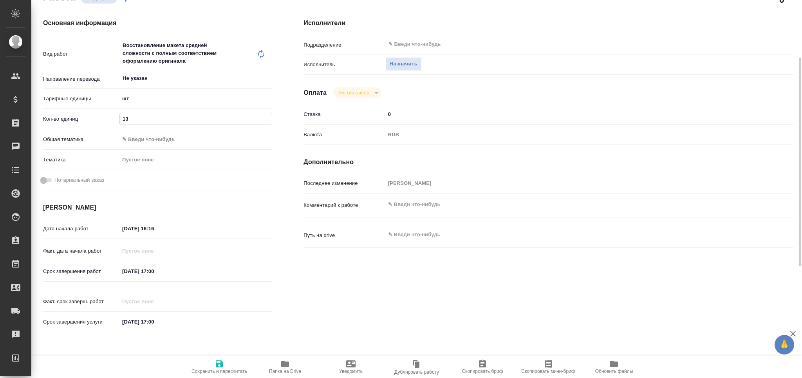
type textarea "x"
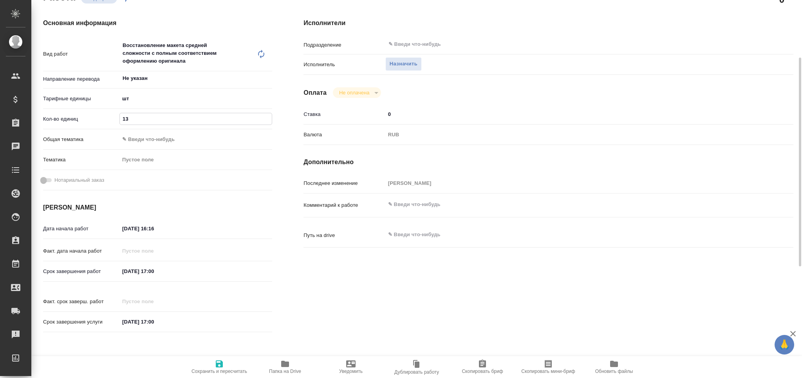
type input "13"
drag, startPoint x: 164, startPoint y: 231, endPoint x: 152, endPoint y: 233, distance: 12.3
click at [152, 233] on input "24.09.2025 16:16" at bounding box center [154, 228] width 69 height 11
type textarea "x"
type input "24.09.2025 17:__"
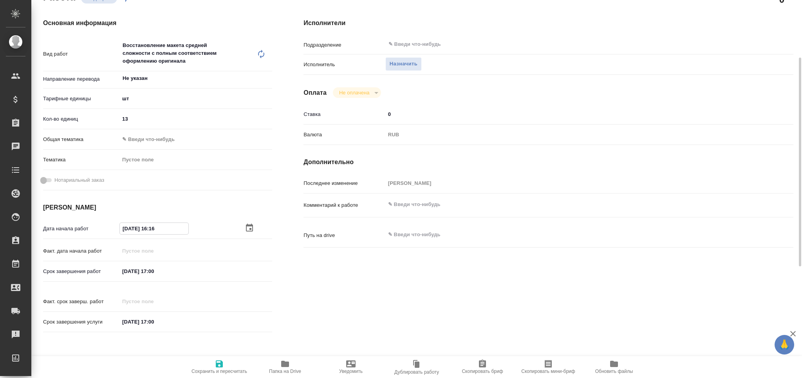
type textarea "x"
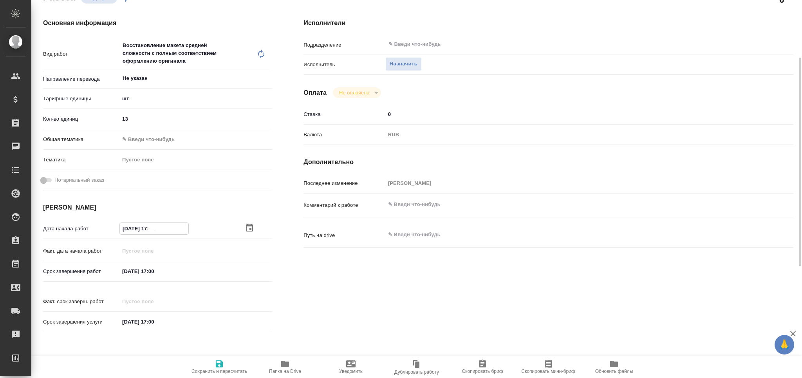
type input "24.09.2025 17:4_"
type textarea "x"
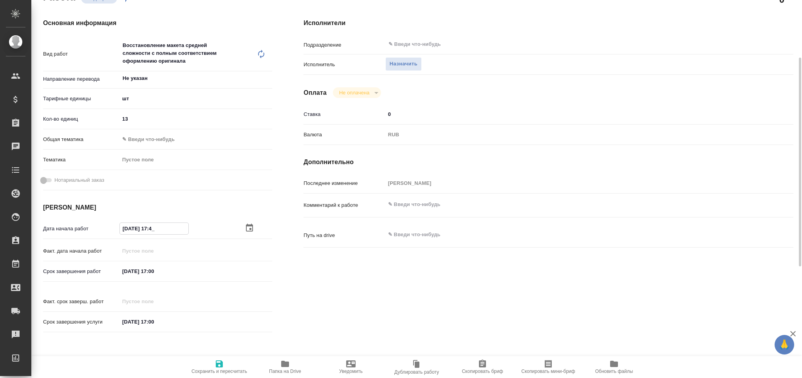
type textarea "x"
type input "24.09.2025 17:45"
type textarea "x"
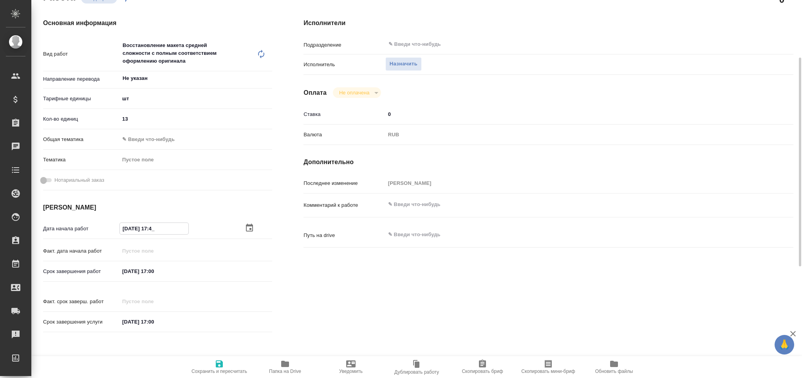
type textarea "x"
type input "24.09.2025 17:45"
click at [127, 267] on input "26.09.2025 17:00" at bounding box center [154, 270] width 69 height 11
type textarea "x"
type input "25.09.2025 17:00"
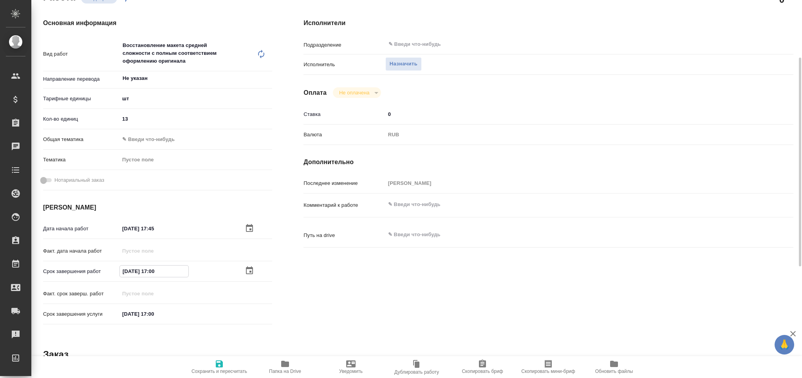
type textarea "x"
click at [154, 270] on input "25.09.2025 17:00" at bounding box center [154, 270] width 69 height 11
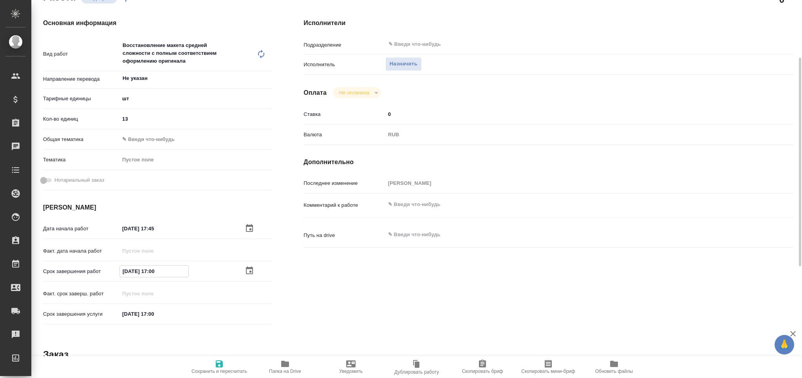
type textarea "x"
type input "25.09.2025 10:0_"
type textarea "x"
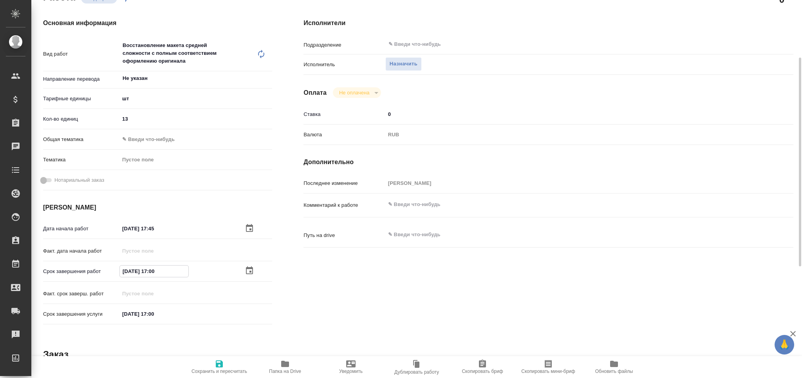
type textarea "x"
type input "25.09.2025 11:00"
type textarea "x"
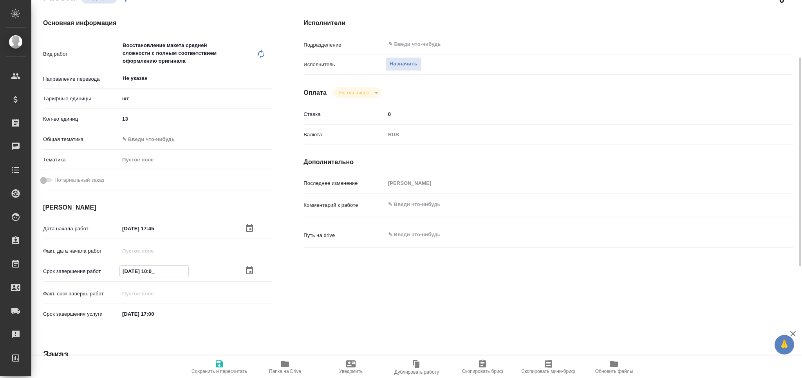
type textarea "x"
type input "25.09.2025 11:00"
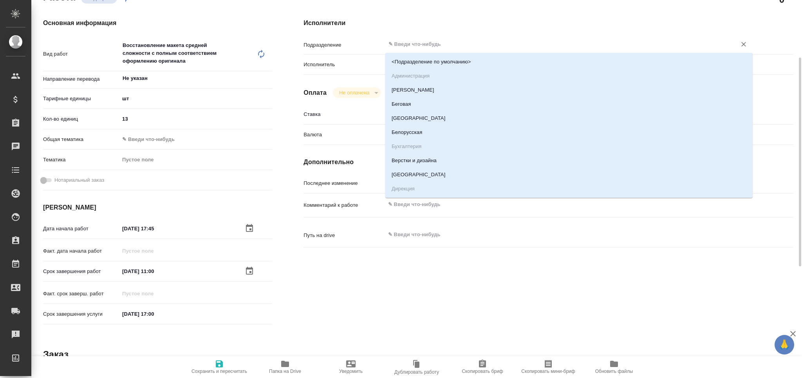
click at [441, 40] on input "text" at bounding box center [556, 44] width 336 height 9
click at [409, 160] on li "Верстки и дизайна" at bounding box center [568, 160] width 367 height 14
type textarea "x"
type input "Верстки и дизайна"
type textarea "x"
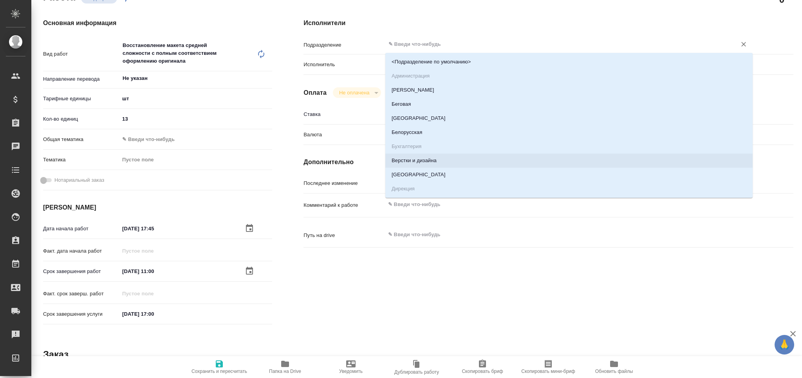
type textarea "x"
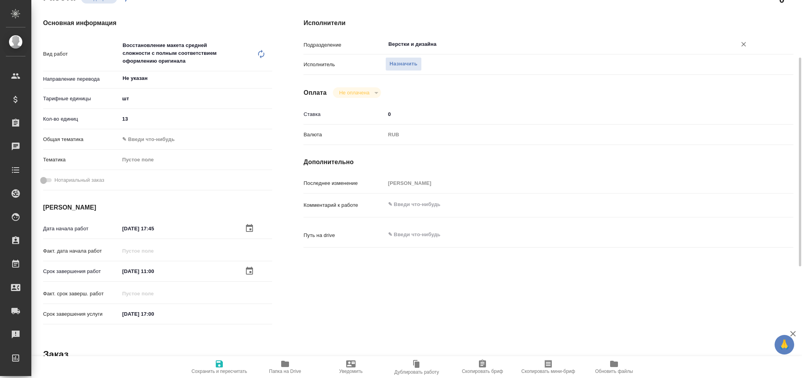
click at [215, 367] on icon "button" at bounding box center [219, 363] width 9 height 9
type textarea "x"
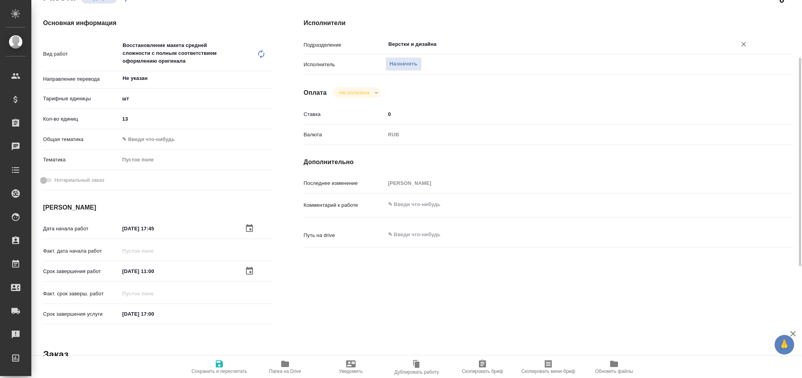
type textarea "x"
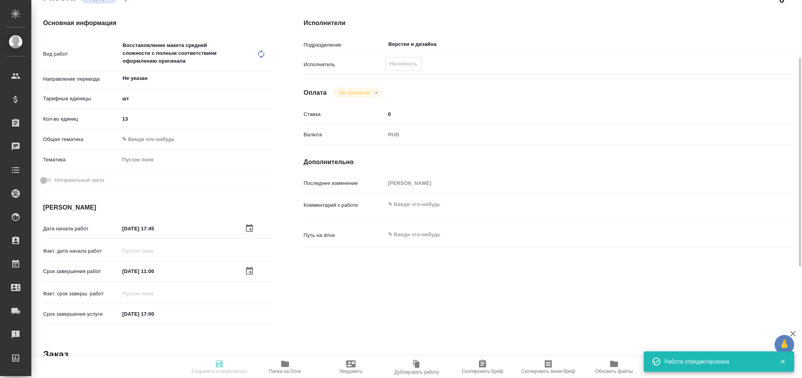
type input "recruiting"
type textarea "Восстановление макета средней сложности с полным соответствием оформлению ориги…"
type textarea "x"
type input "Не указан"
type input "5a8b1489cc6b4906c91bfdc1"
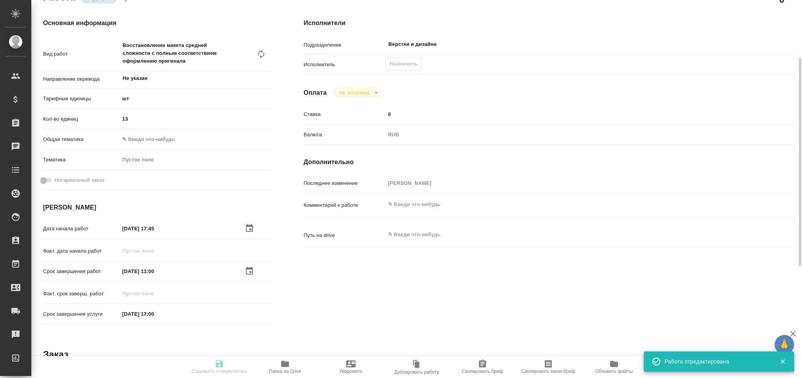
type input "13"
type input "24.09.2025 17:45"
type input "25.09.2025 11:00"
type input "26.09.2025 17:00"
type input "Верстки и дизайна"
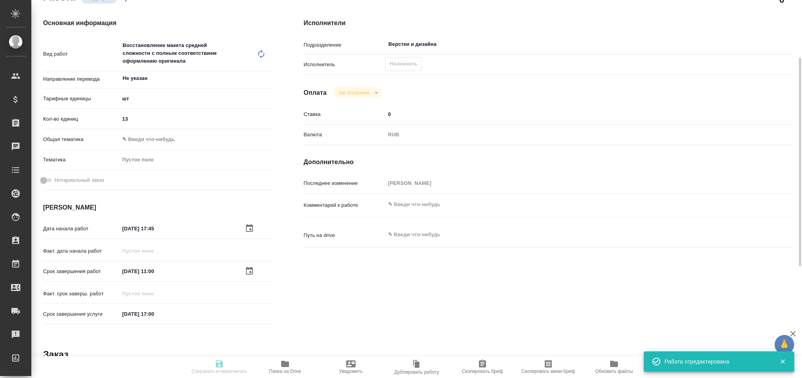
type input "notPayed"
type input "0"
type input "RUB"
type input "[PERSON_NAME]"
type textarea "x"
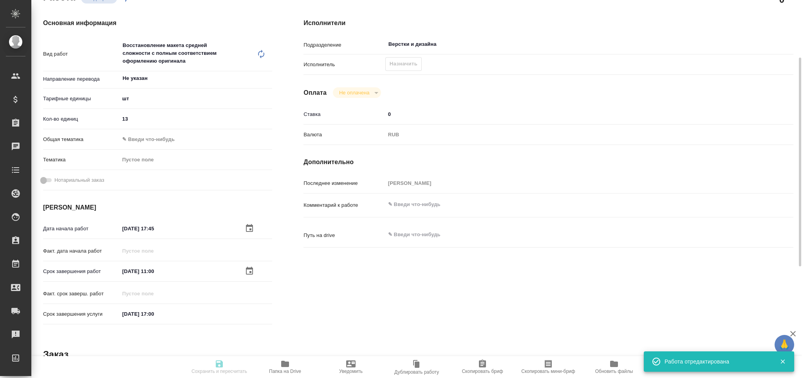
type textarea "x"
type input "S_NVRT-5219"
type input "Верстка чертежа. Количество надписей: более 500"
type input "Подверстка, Приемка разверстки, Приемка подверстки, Восстановление макета средн…"
type input "[PERSON_NAME]"
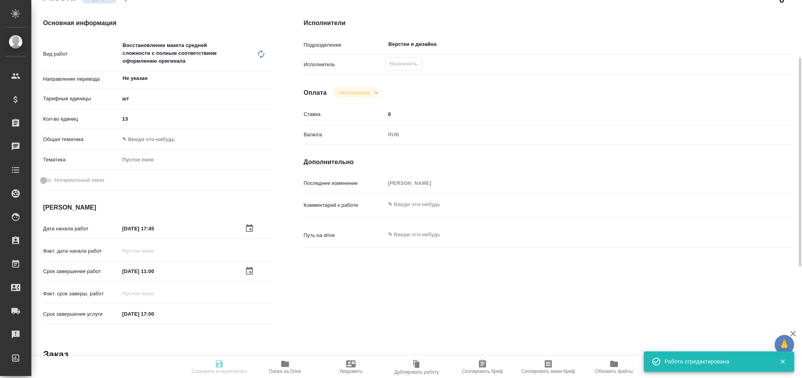
type input "Арсеньева Вера"
type input "/Clients/Novartos_Pharma/Orders/S_NVRT-5219"
type textarea "x"
type textarea "перевод и серт серт тут https://drive.awatera.com/apps/files/files?dir=/Shares/…"
type textarea "x"
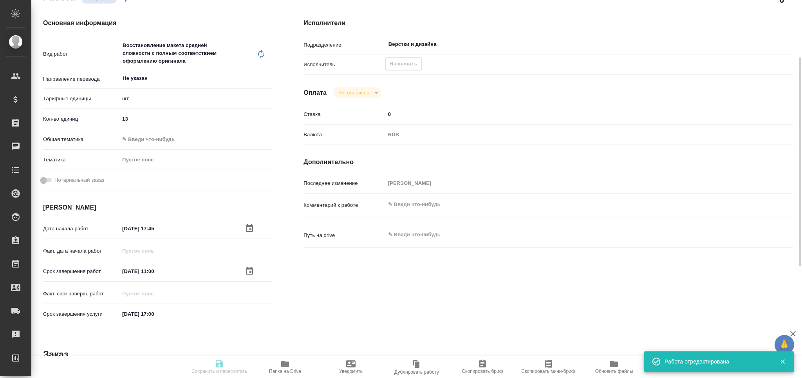
type textarea "x"
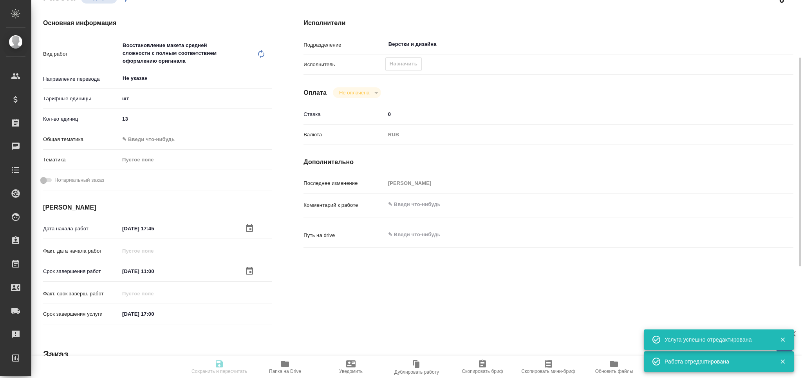
type textarea "x"
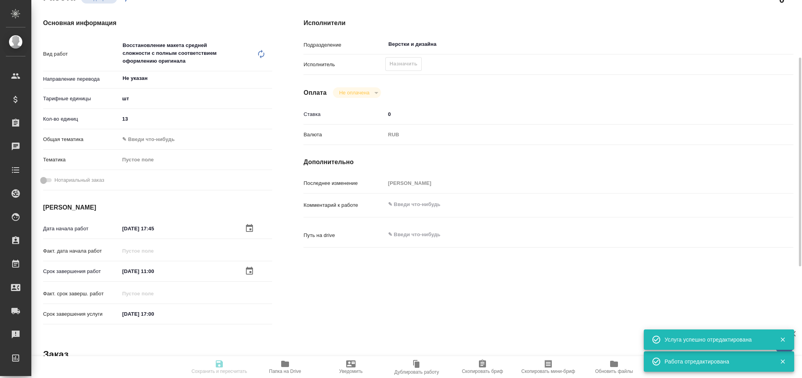
type textarea "x"
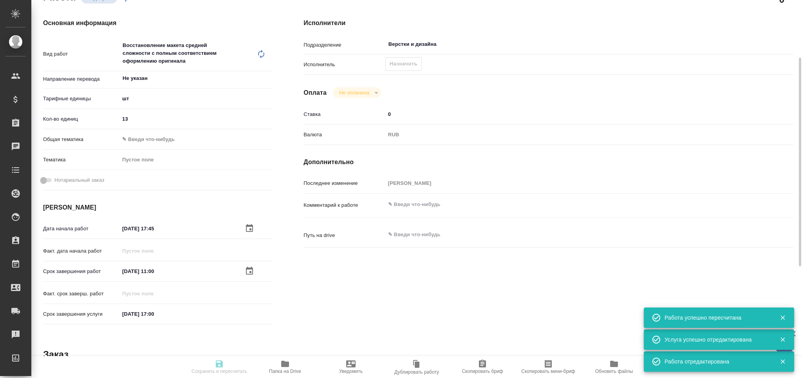
type input "recruiting"
type textarea "Восстановление макета средней сложности с полным соответствием оформлению ориги…"
type textarea "x"
type input "Не указан"
type input "5a8b1489cc6b4906c91bfdc1"
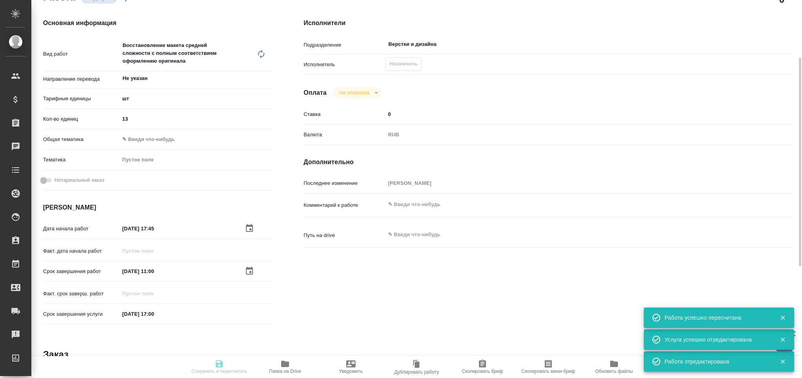
type input "13"
type input "24.09.2025 17:45"
type input "25.09.2025 11:00"
type input "26.09.2025 17:00"
type input "Верстки и дизайна"
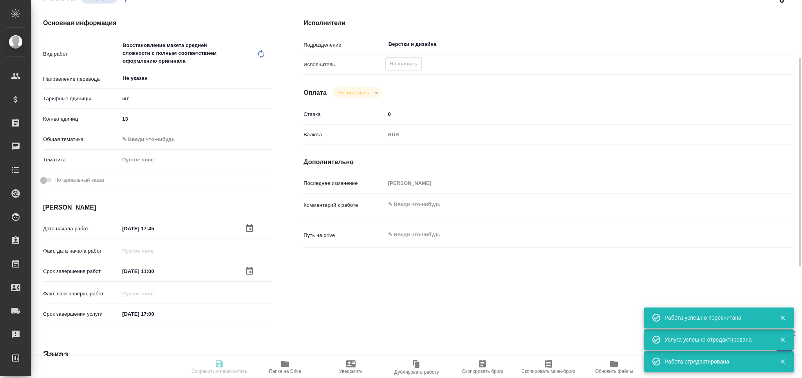
type input "notPayed"
type input "0"
type input "RUB"
type input "[PERSON_NAME]"
type textarea "x"
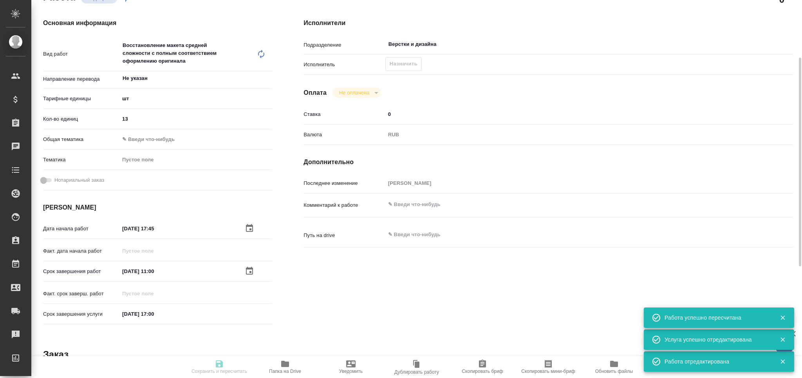
type textarea "x"
type input "S_NVRT-5219"
type input "Верстка чертежа. Количество надписей: более 500"
type input "Подверстка, Приемка разверстки, Приемка подверстки, Восстановление макета средн…"
type input "[PERSON_NAME]"
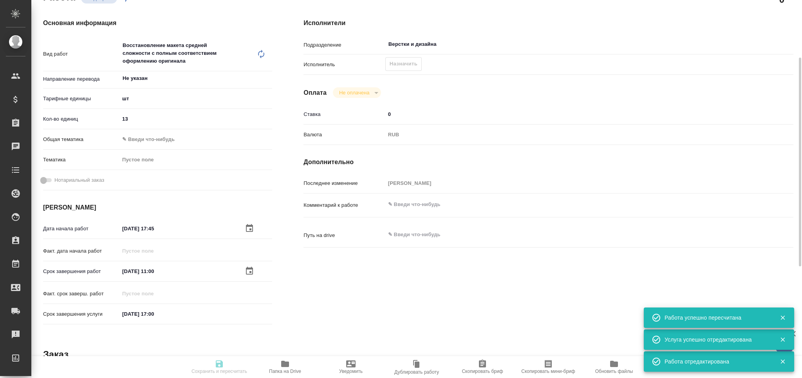
type input "Арсеньева Вера"
type input "/Clients/Novartos_Pharma/Orders/S_NVRT-5219"
type textarea "x"
type textarea "перевод и серт серт тут https://drive.awatera.com/apps/files/files?dir=/Shares/…"
type textarea "x"
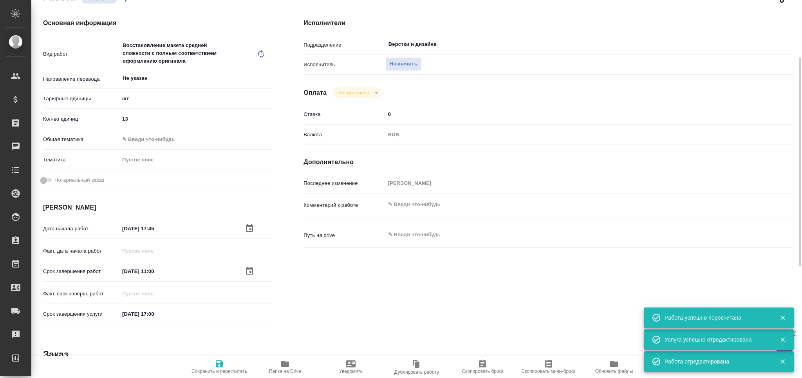
type textarea "x"
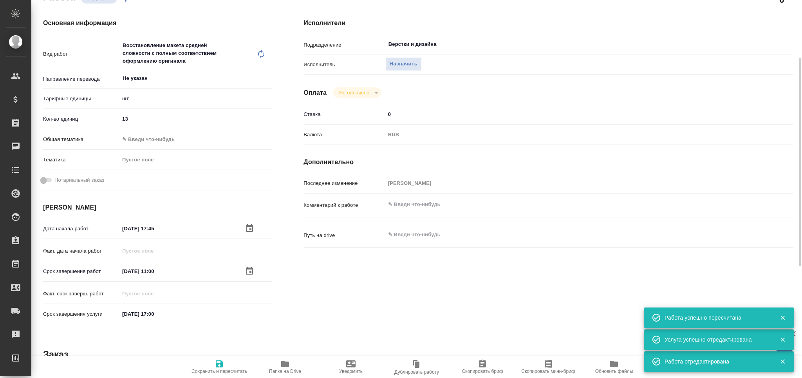
type textarea "x"
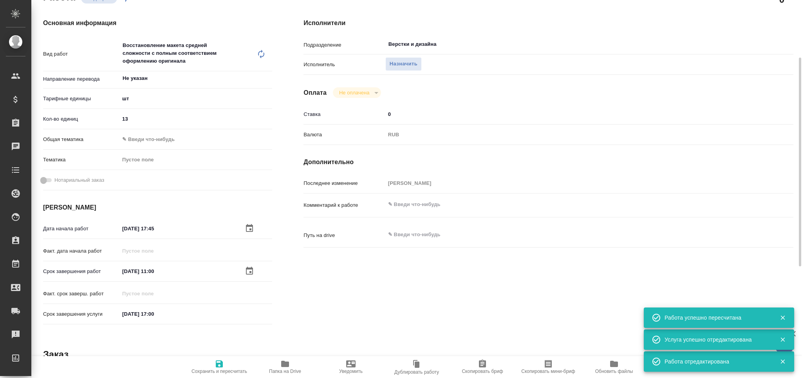
type textarea "x"
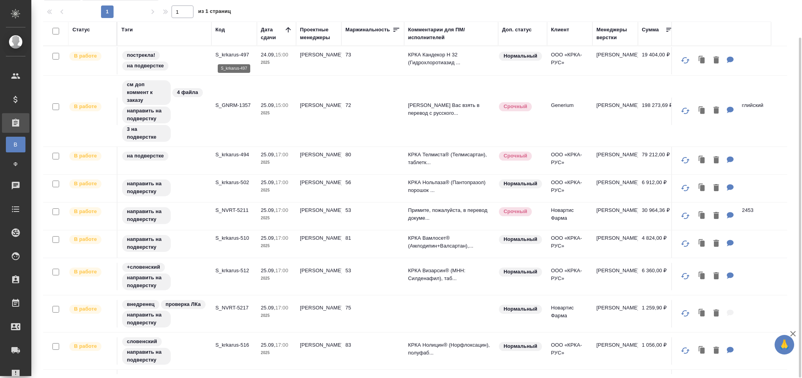
click at [237, 55] on p "S_krkarus-497" at bounding box center [234, 55] width 38 height 8
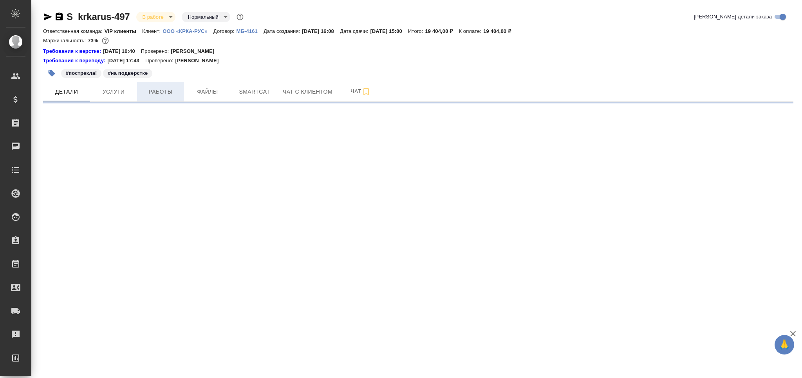
select select "RU"
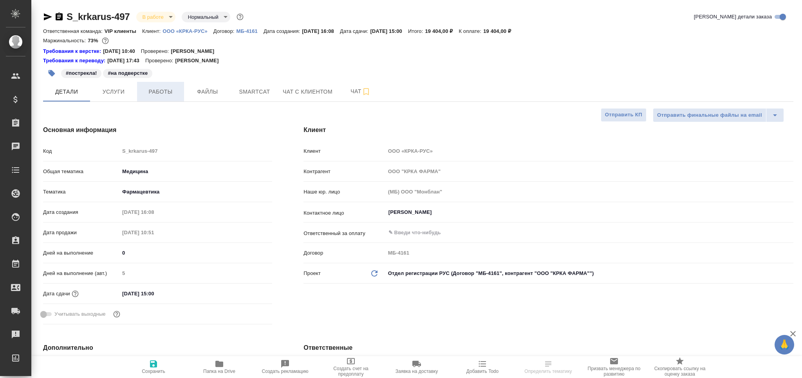
type textarea "x"
click at [164, 95] on span "Работы" at bounding box center [161, 92] width 38 height 10
type textarea "x"
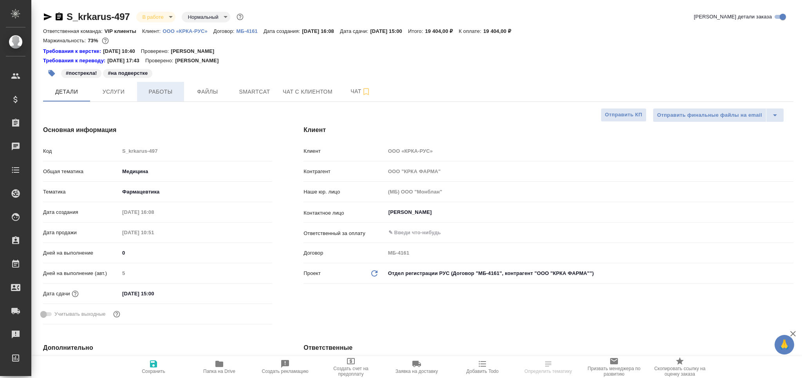
type textarea "x"
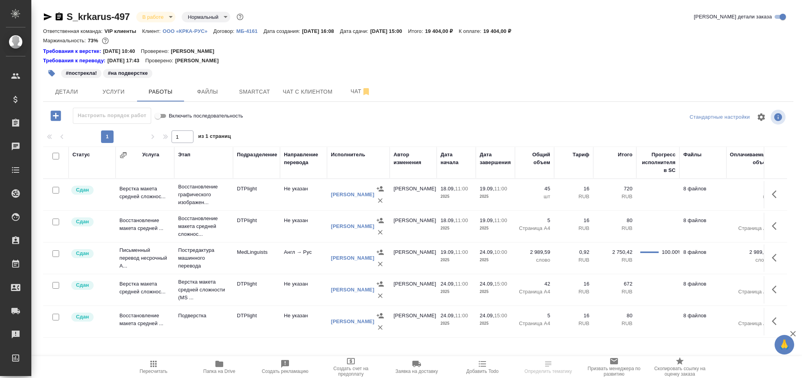
click at [165, 19] on body "🙏 .cls-1 fill:#fff; AWATERA Grabko [PERSON_NAME] Спецификации Заказы Чаты Todo …" at bounding box center [401, 189] width 802 height 378
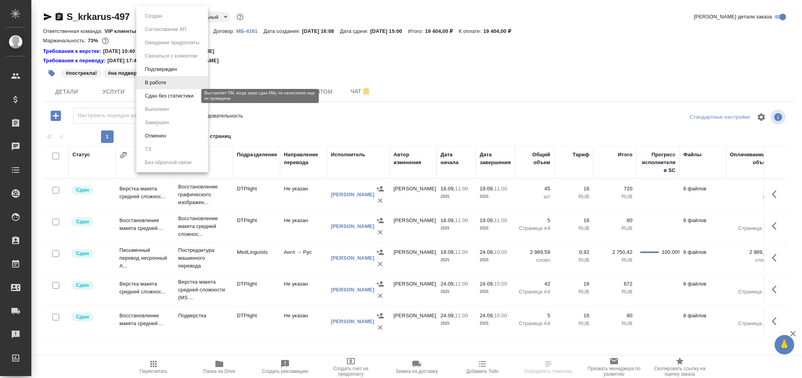
click at [171, 97] on button "Сдан без статистики" at bounding box center [168, 96] width 53 height 9
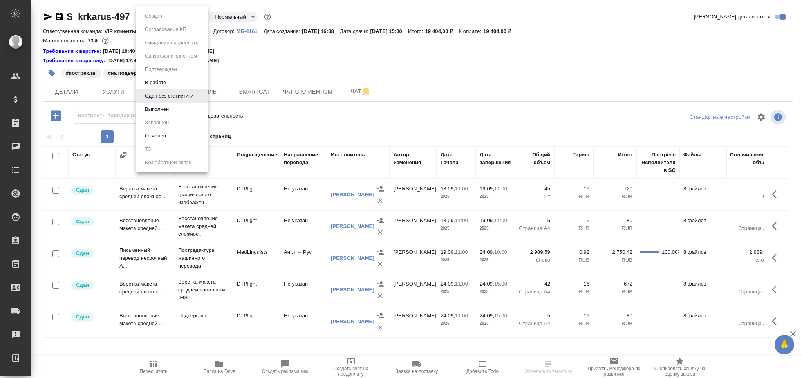
click at [159, 16] on body "🙏 .cls-1 fill:#fff; AWATERA Grabko [PERSON_NAME] Спецификации Заказы 0 Чаты Tod…" at bounding box center [401, 189] width 802 height 378
click at [169, 114] on li "Выполнен" at bounding box center [172, 109] width 72 height 13
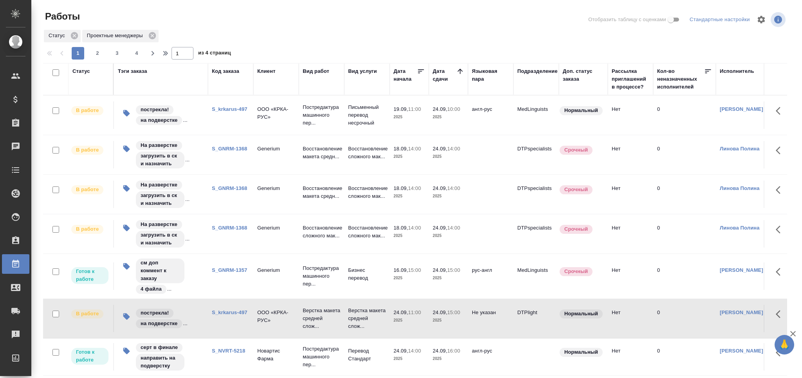
scroll to position [41, 0]
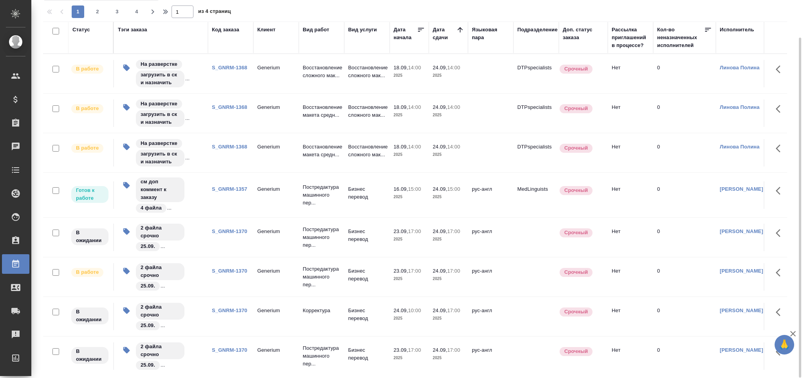
click at [230, 199] on td "S_GNRM-1357" at bounding box center [230, 194] width 45 height 27
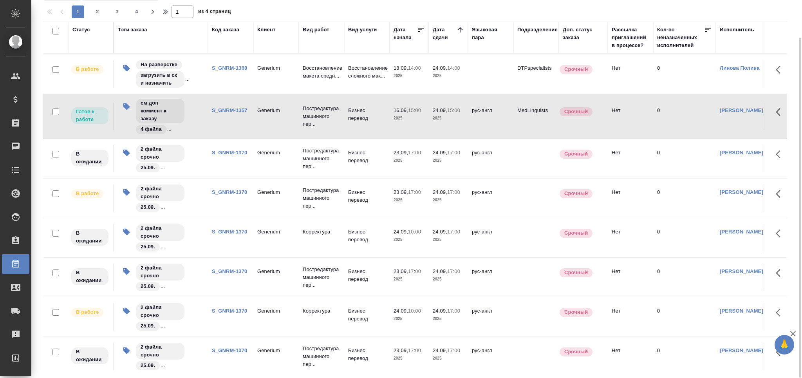
scroll to position [0, 0]
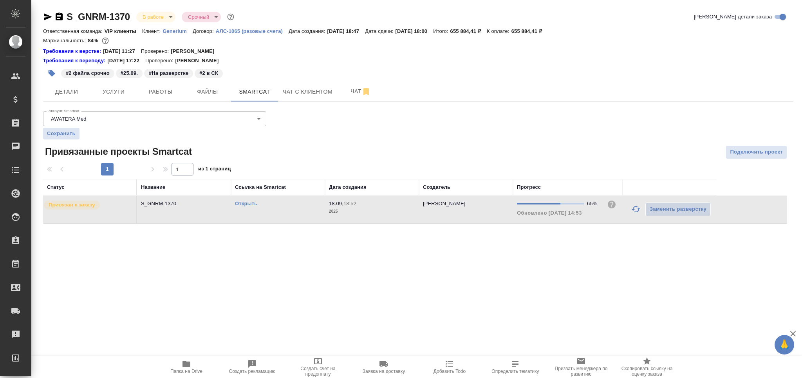
scroll to position [11, 0]
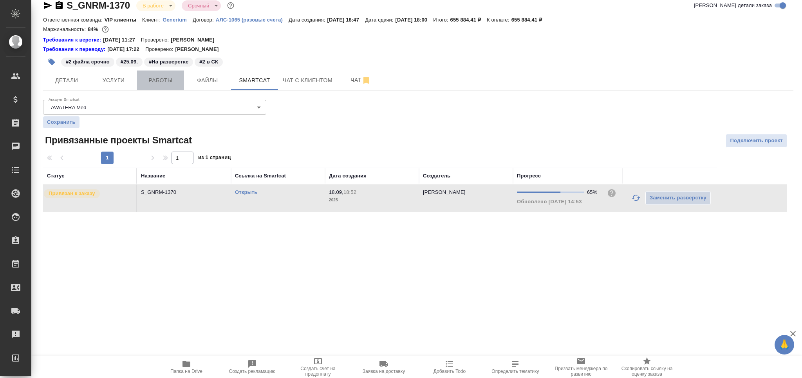
click at [161, 73] on button "Работы" at bounding box center [160, 80] width 47 height 20
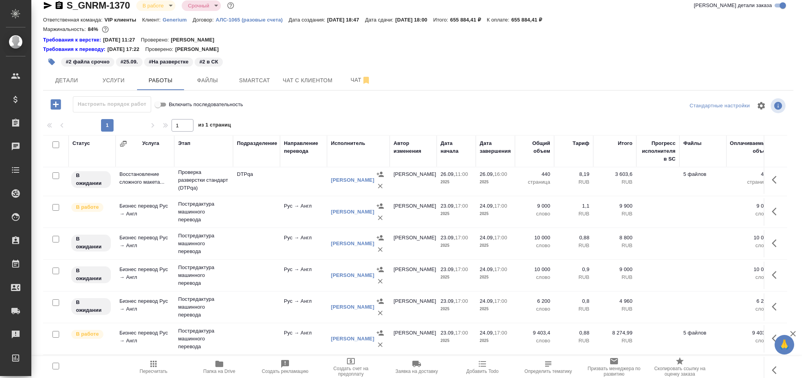
scroll to position [195, 0]
drag, startPoint x: 54, startPoint y: 270, endPoint x: 58, endPoint y: 291, distance: 21.2
click at [54, 271] on input "checkbox" at bounding box center [55, 269] width 7 height 7
checkbox input "true"
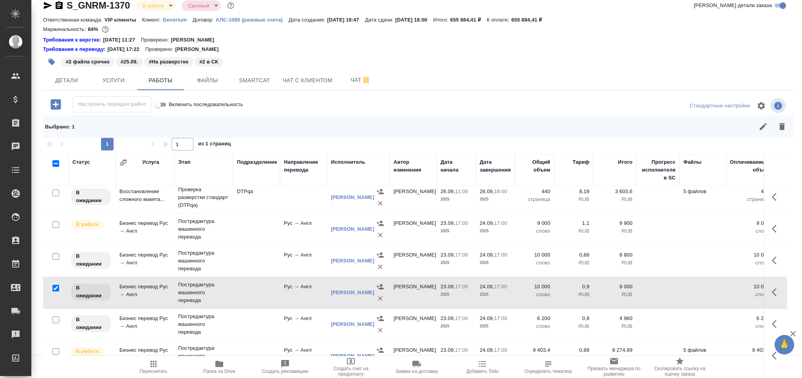
click at [55, 321] on input "checkbox" at bounding box center [55, 319] width 7 height 7
checkbox input "true"
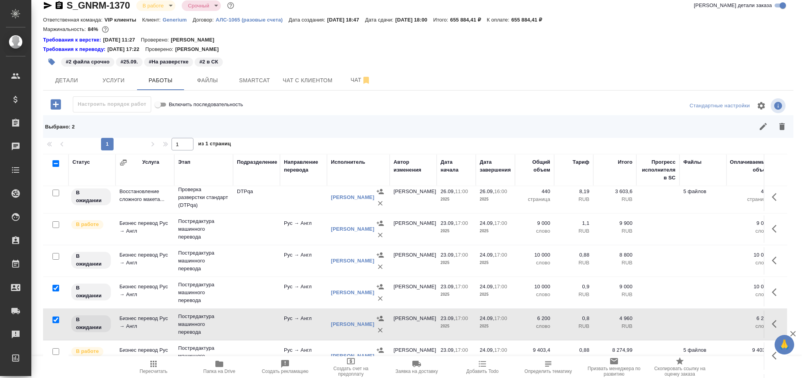
click at [56, 349] on input "checkbox" at bounding box center [55, 351] width 7 height 7
checkbox input "true"
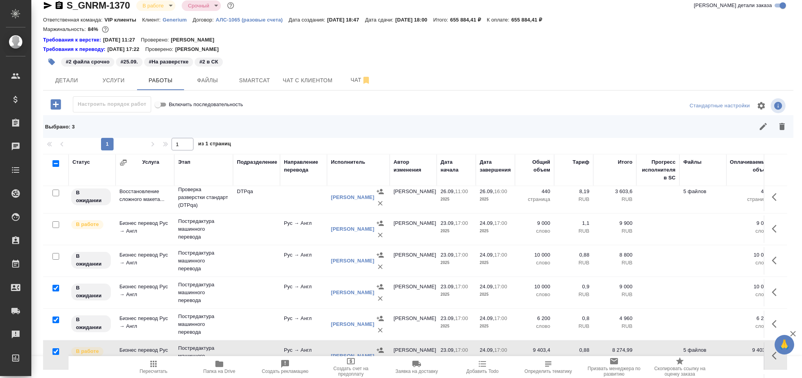
click at [56, 254] on input "checkbox" at bounding box center [55, 256] width 7 height 7
checkbox input "true"
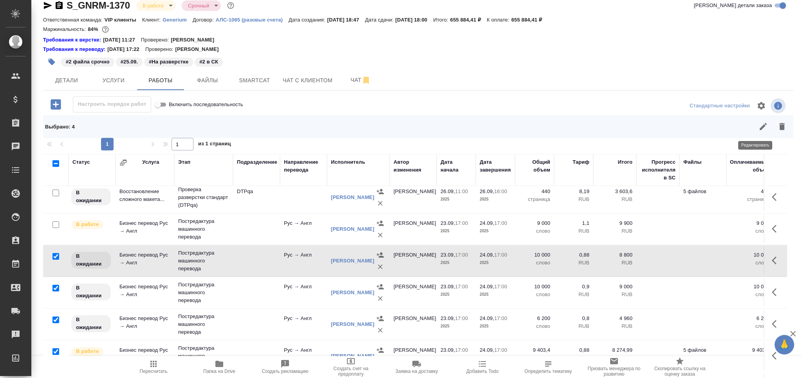
click at [758, 126] on icon "button" at bounding box center [762, 126] width 9 height 9
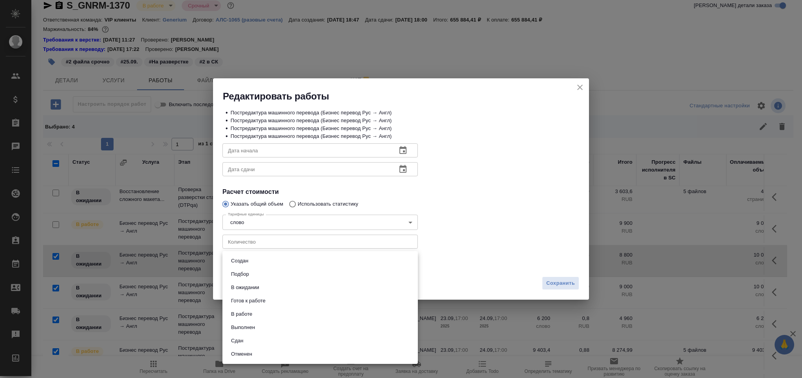
click at [258, 266] on body "🙏 .cls-1 fill:#fff; AWATERA Grabko Mariya Клиенты Спецификации Заказы 0 Чаты To…" at bounding box center [401, 189] width 802 height 378
click at [259, 323] on li "Выполнен" at bounding box center [319, 327] width 195 height 13
type input "completed"
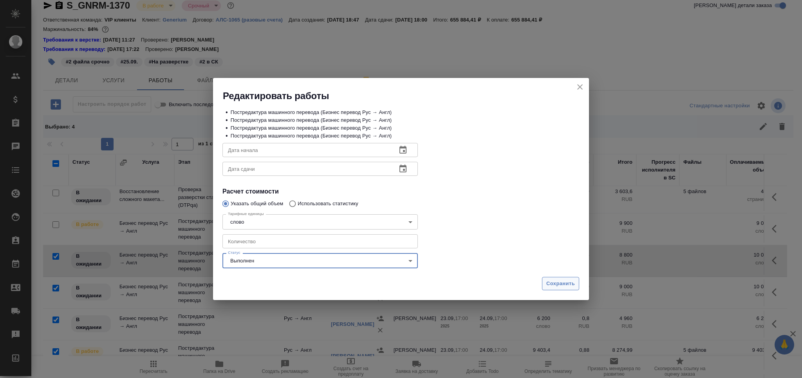
click at [558, 283] on span "Сохранить" at bounding box center [560, 283] width 29 height 9
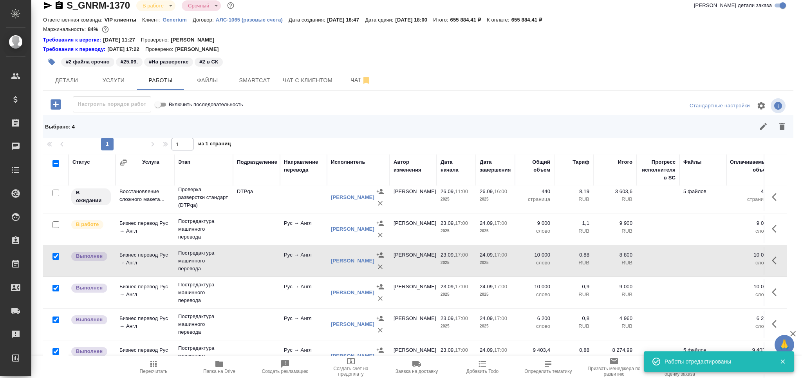
click at [216, 372] on span "Папка на Drive" at bounding box center [219, 370] width 32 height 5
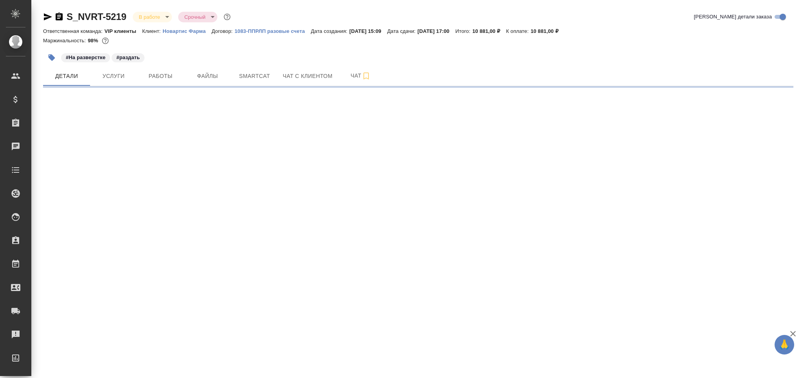
select select "RU"
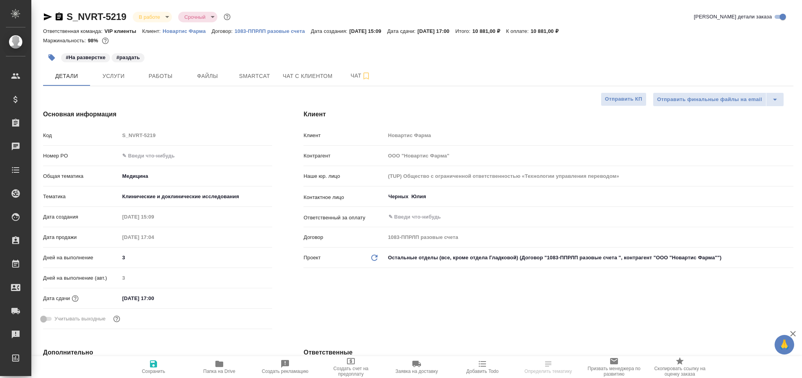
type textarea "x"
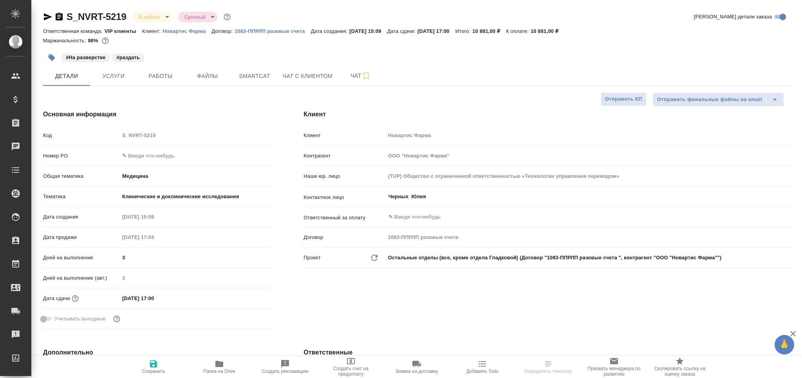
type textarea "x"
